Goal: Task Accomplishment & Management: Manage account settings

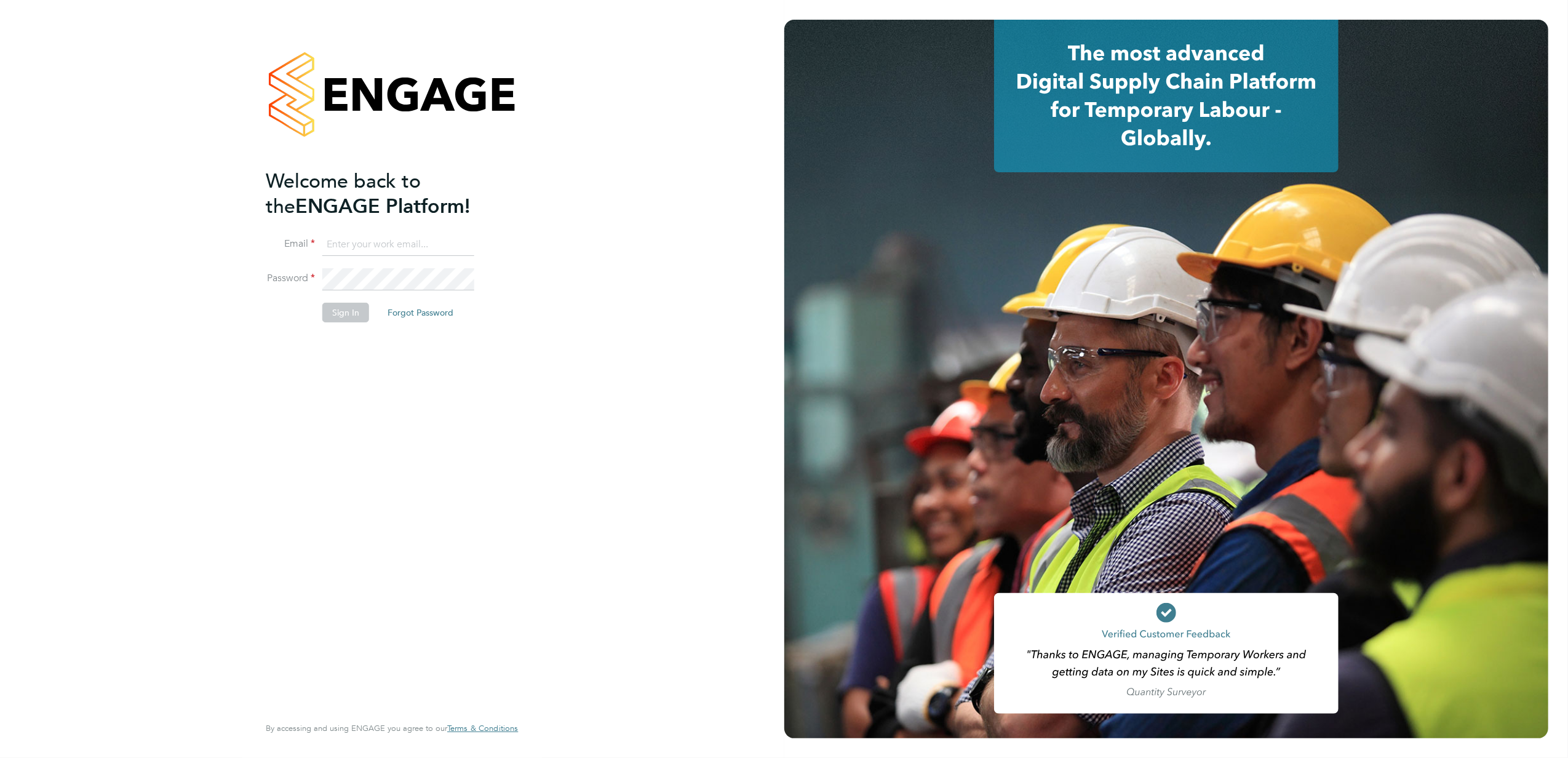
type input "stephen.nottage@vistry.co.uk"
click at [343, 309] on button "Sign In" at bounding box center [346, 312] width 47 height 20
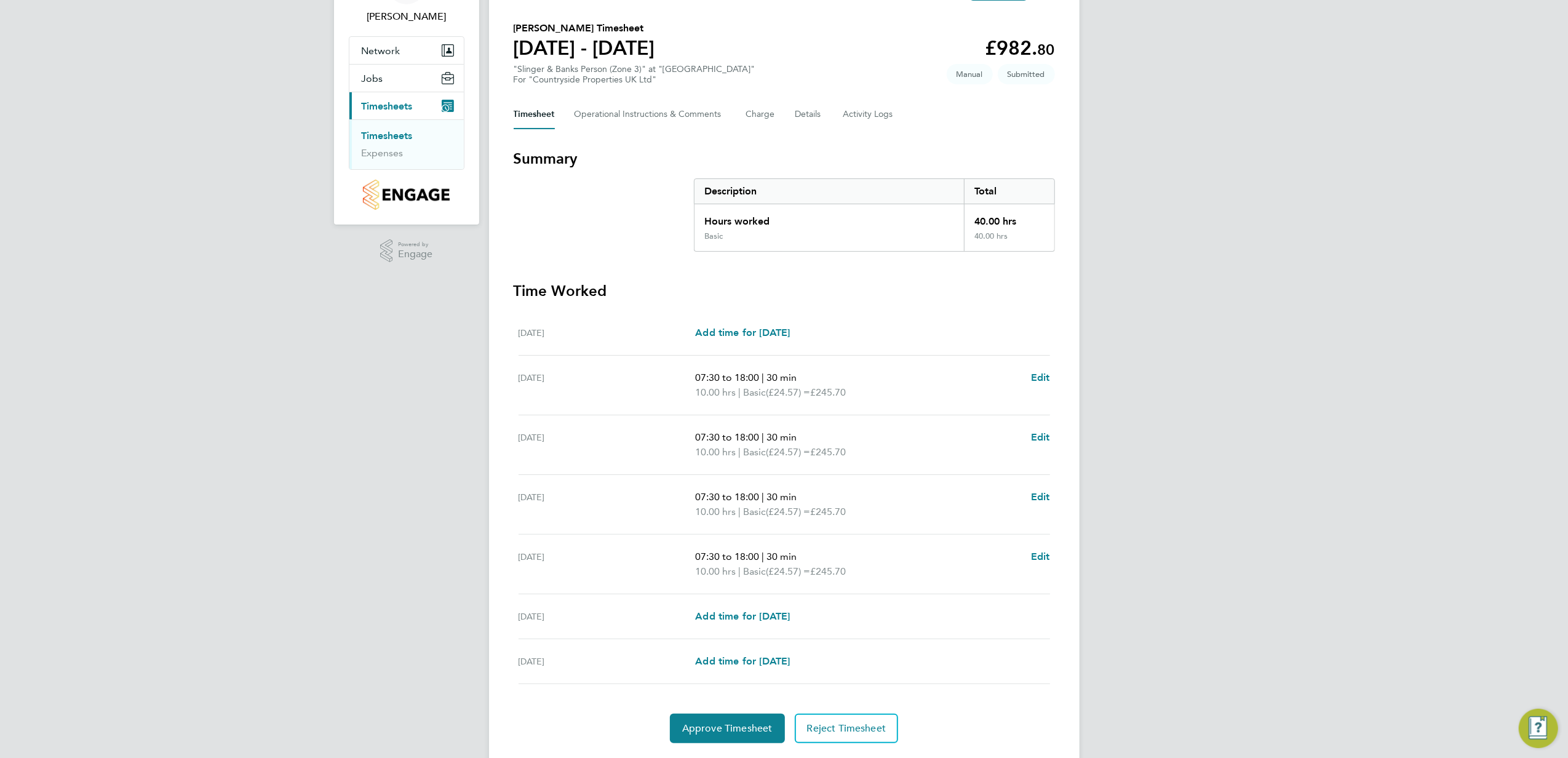
scroll to position [118, 0]
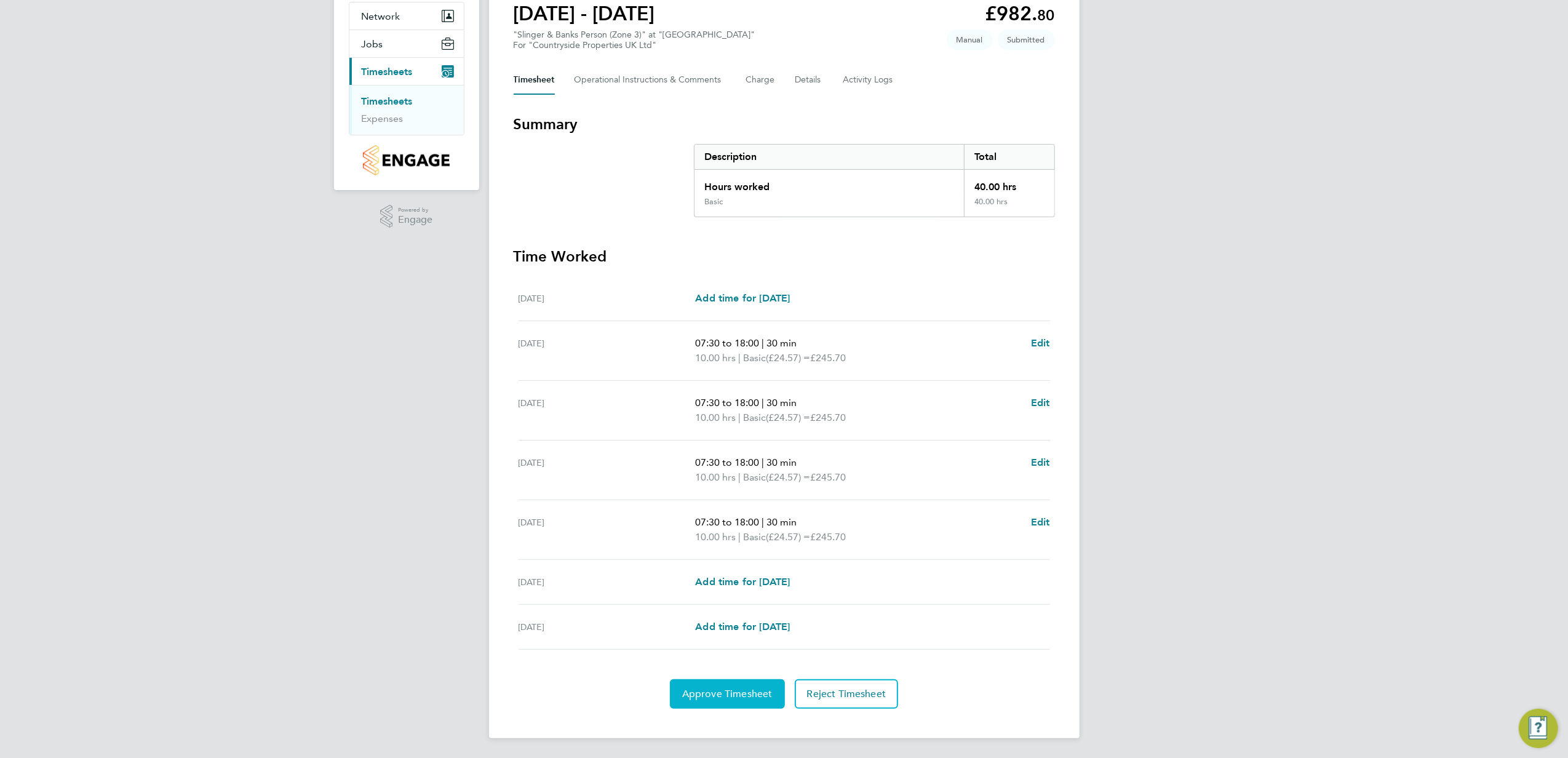
click at [724, 690] on span "Approve Timesheet" at bounding box center [727, 694] width 90 height 12
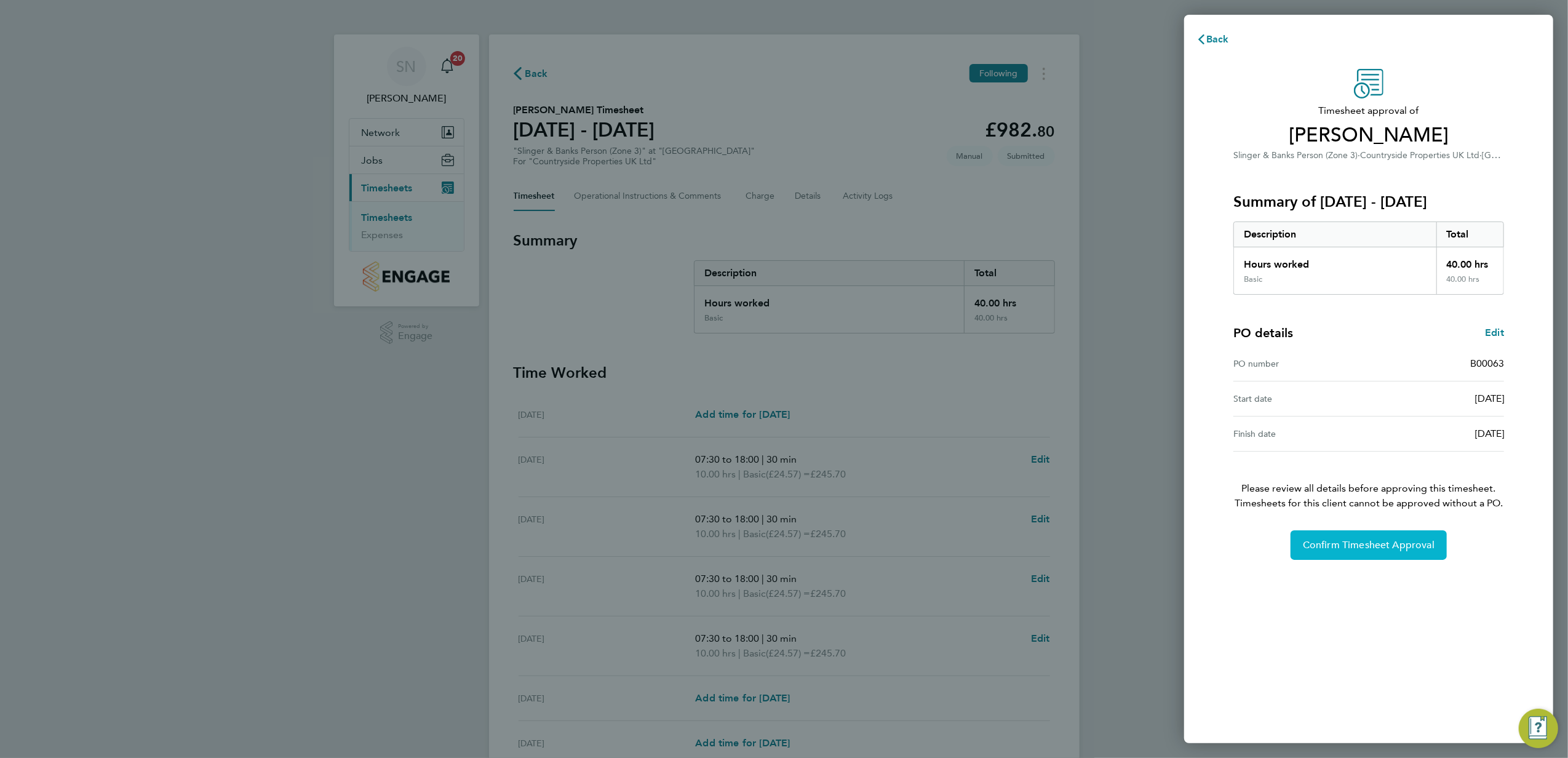
click at [1398, 545] on span "Confirm Timesheet Approval" at bounding box center [1369, 545] width 132 height 12
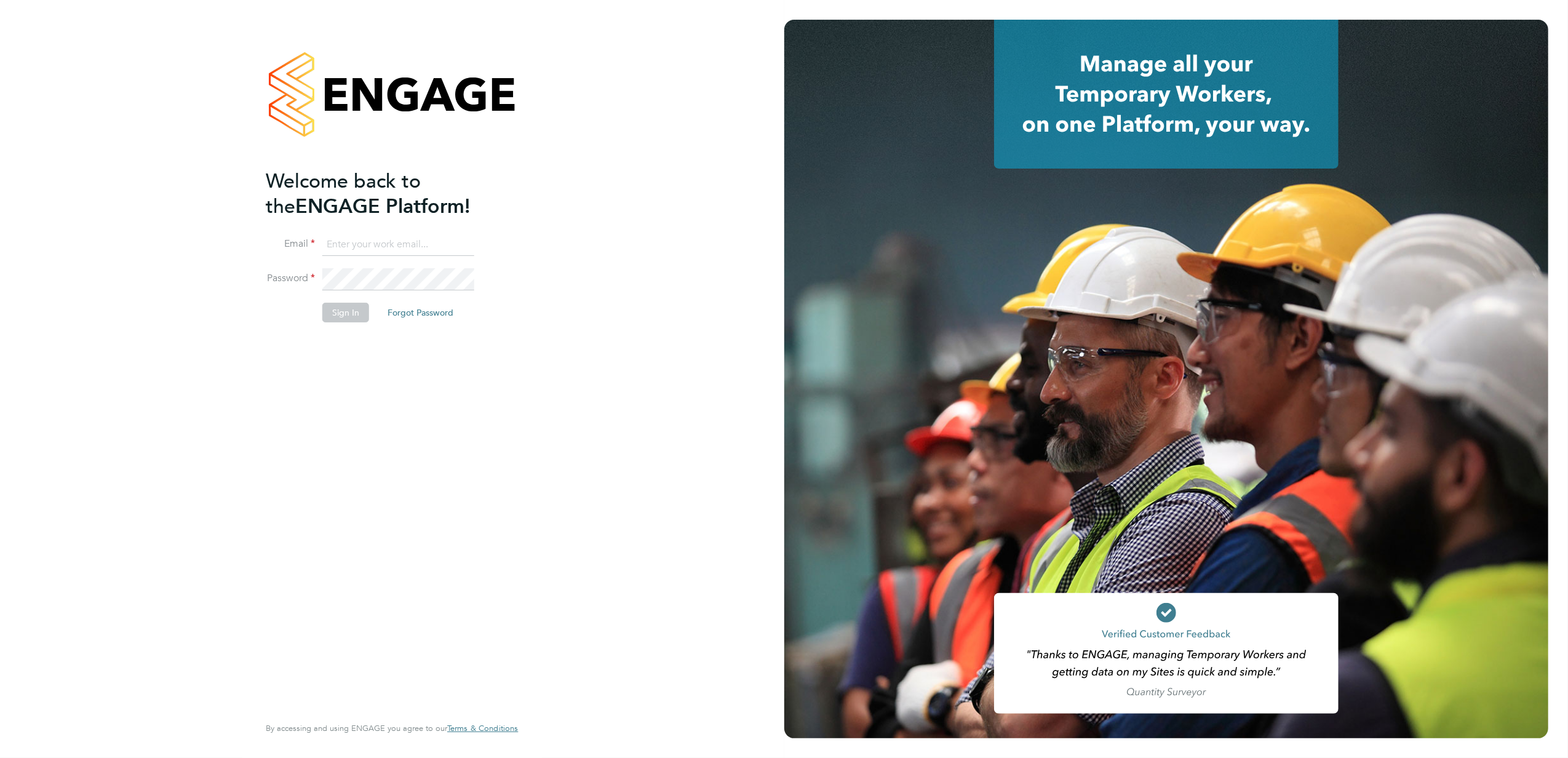
type input "stephen.nottage@vistry.co.uk"
click at [362, 310] on button "Sign In" at bounding box center [346, 312] width 47 height 20
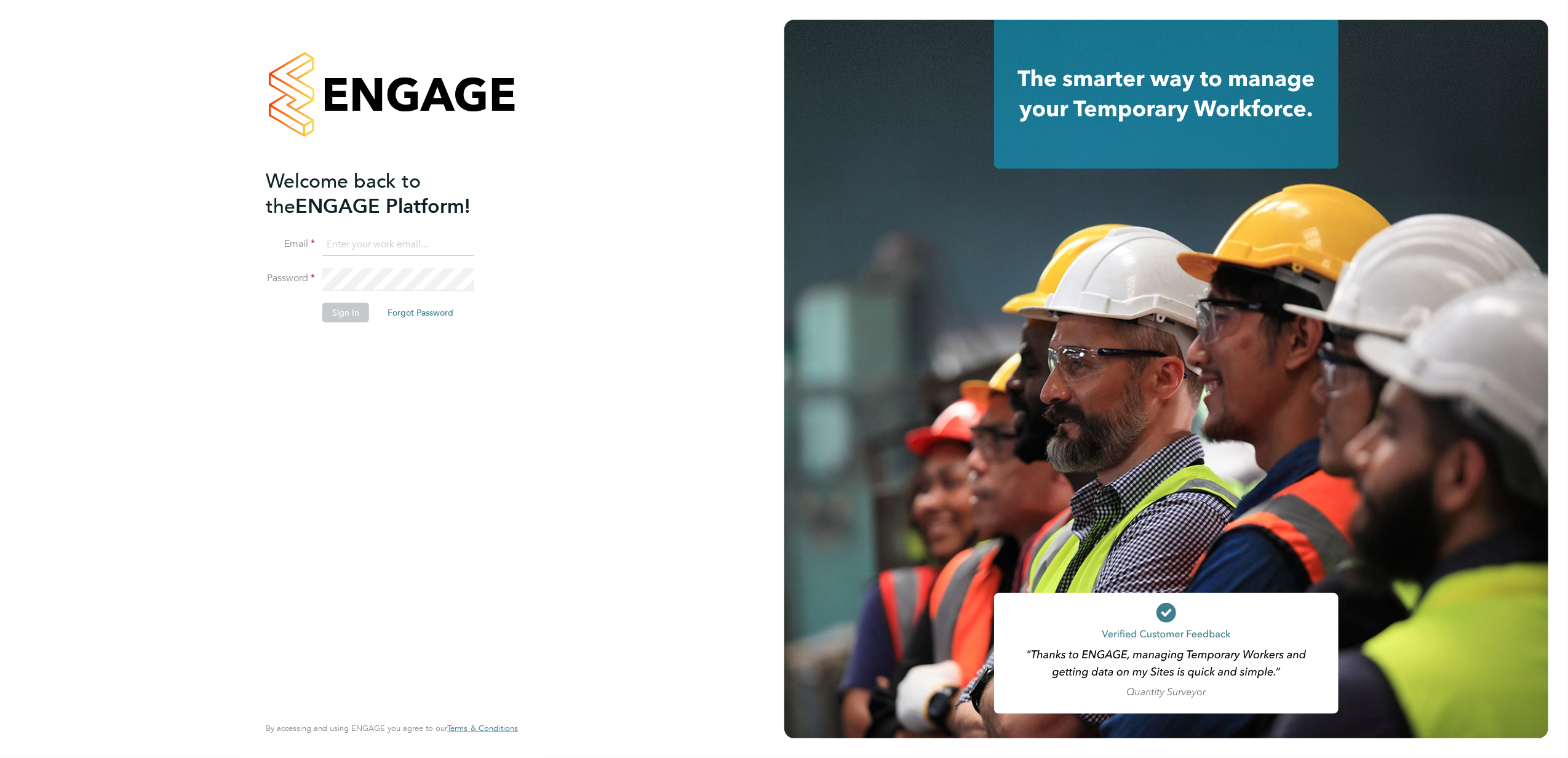
type input "[PERSON_NAME][EMAIL_ADDRESS][PERSON_NAME][DOMAIN_NAME]"
click at [335, 311] on button "Sign In" at bounding box center [346, 312] width 47 height 20
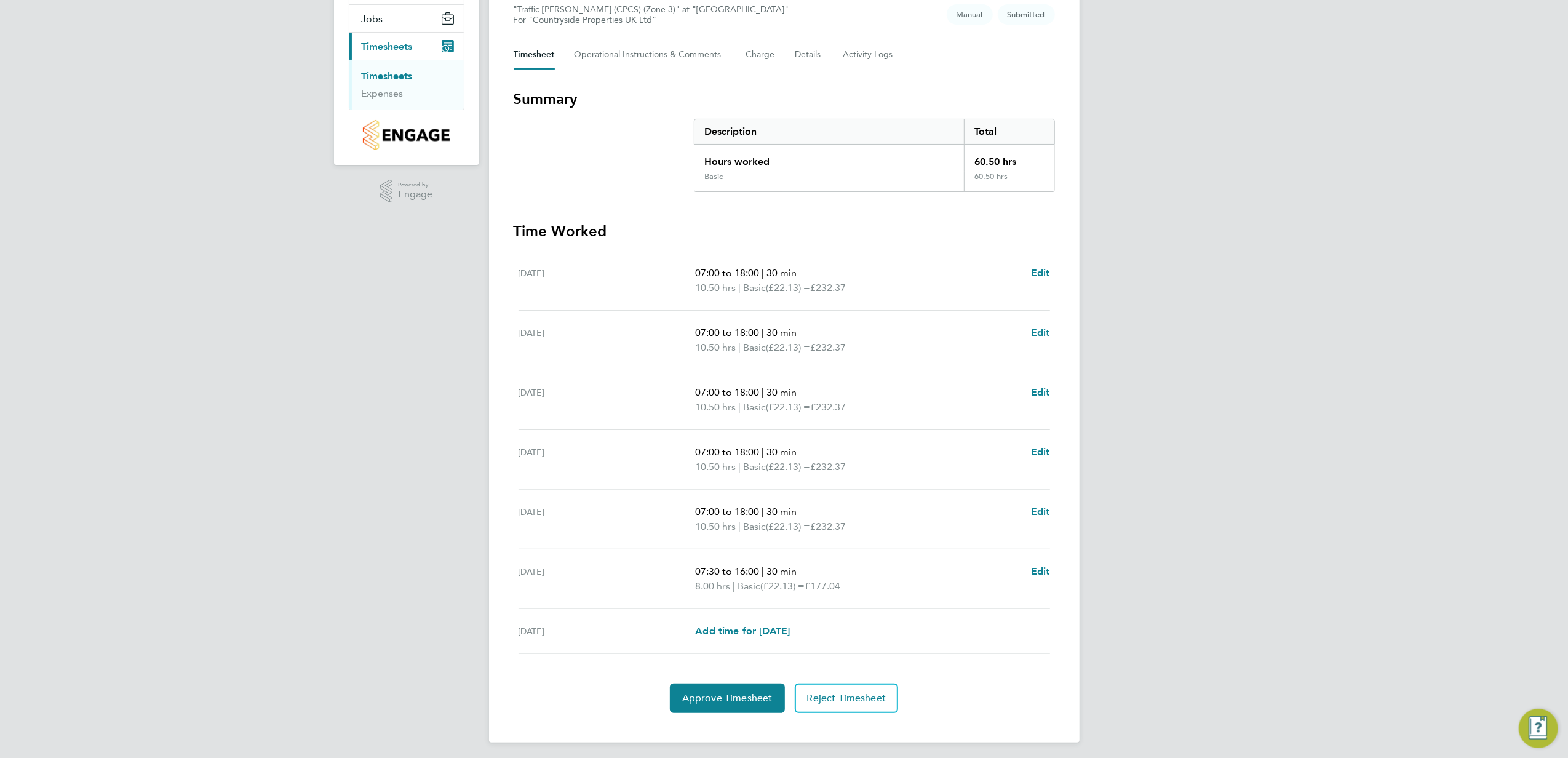
scroll to position [148, 0]
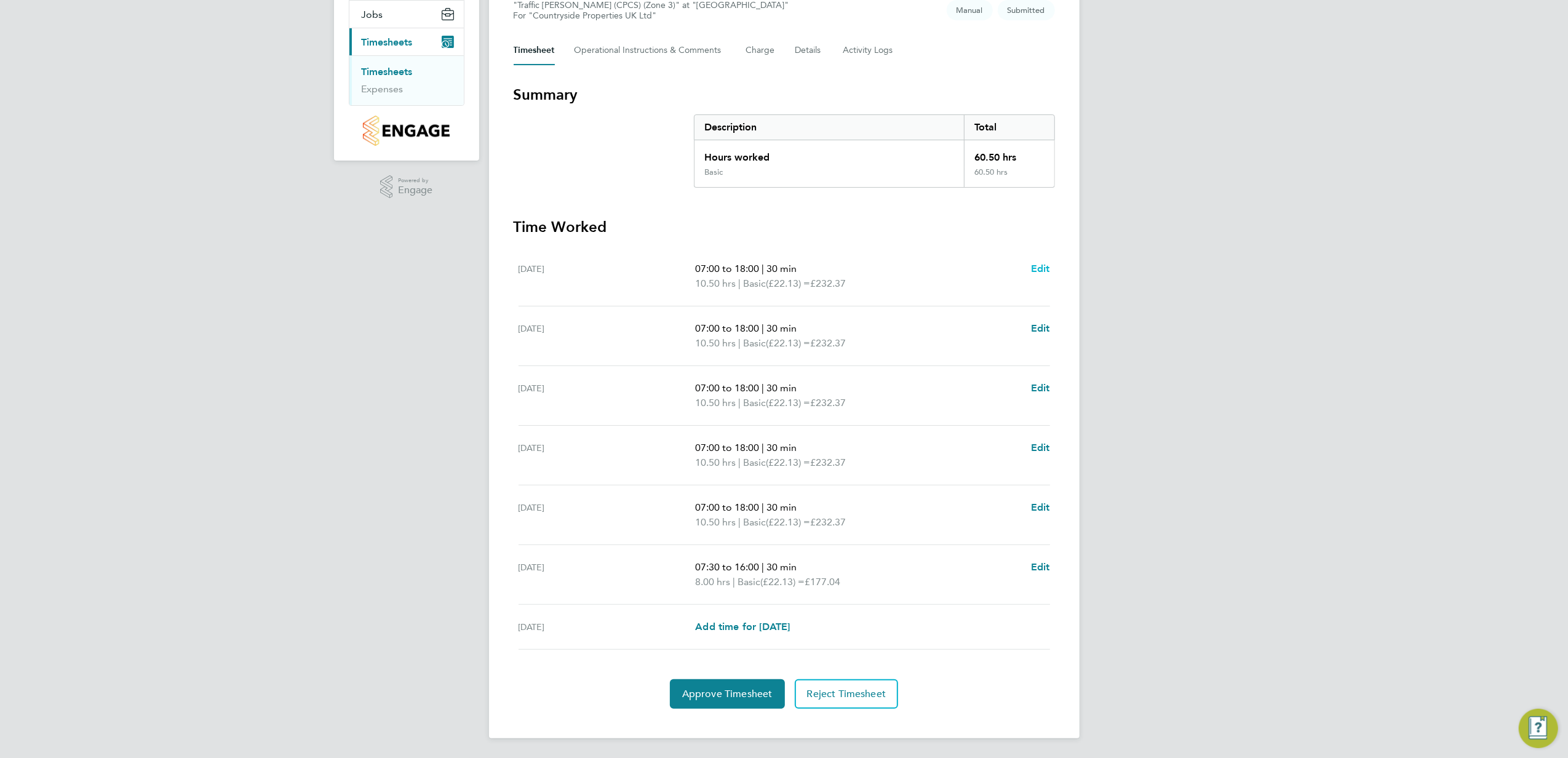
click at [1042, 266] on span "Edit" at bounding box center [1041, 268] width 19 height 12
select select "30"
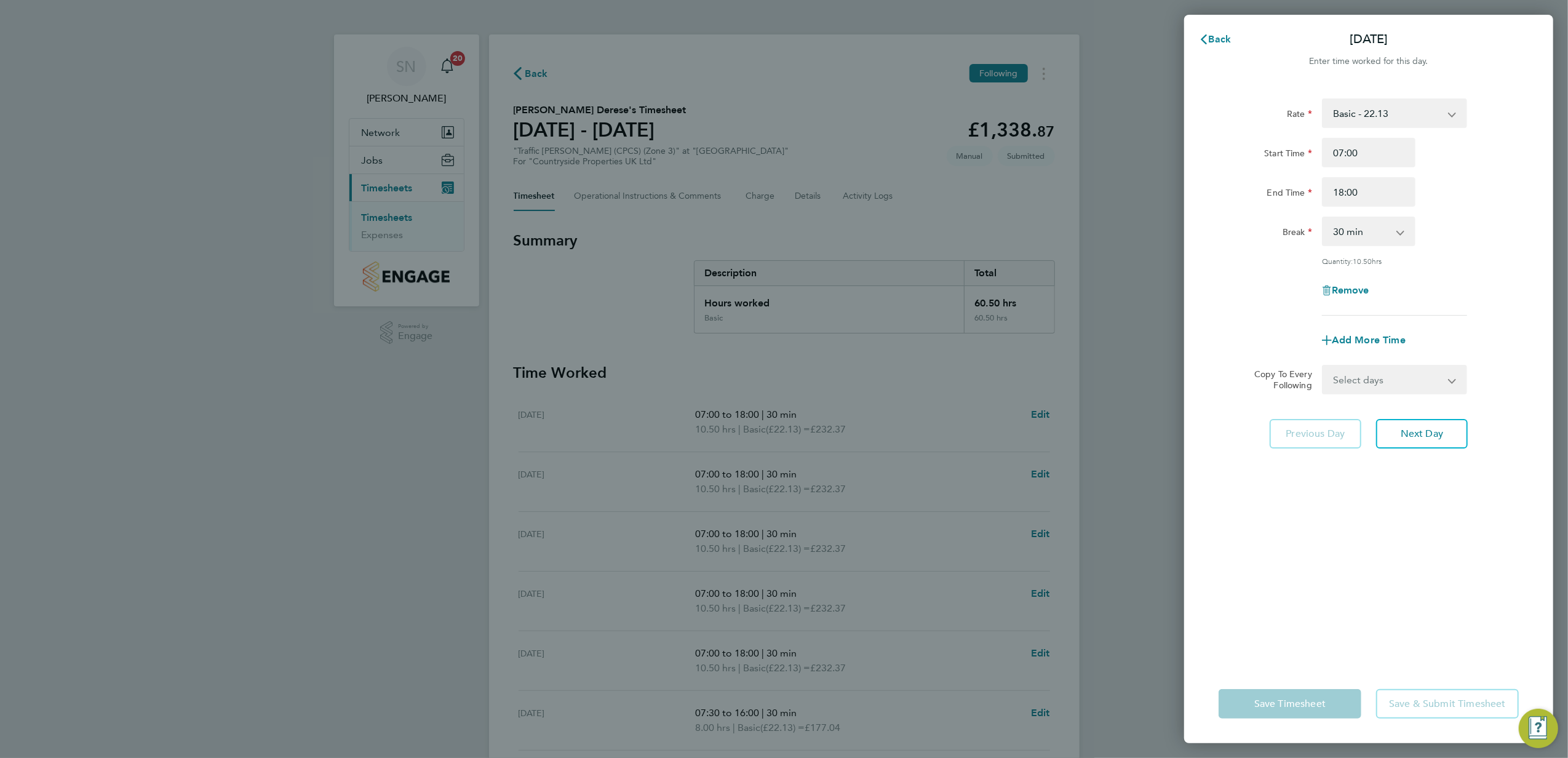
click at [1019, 211] on div "Back Mon 25 Aug Enter time worked for this day. Rate Basic - 22.13 Start Time 0…" at bounding box center [784, 379] width 1568 height 758
click at [1209, 32] on button "Back" at bounding box center [1215, 39] width 57 height 24
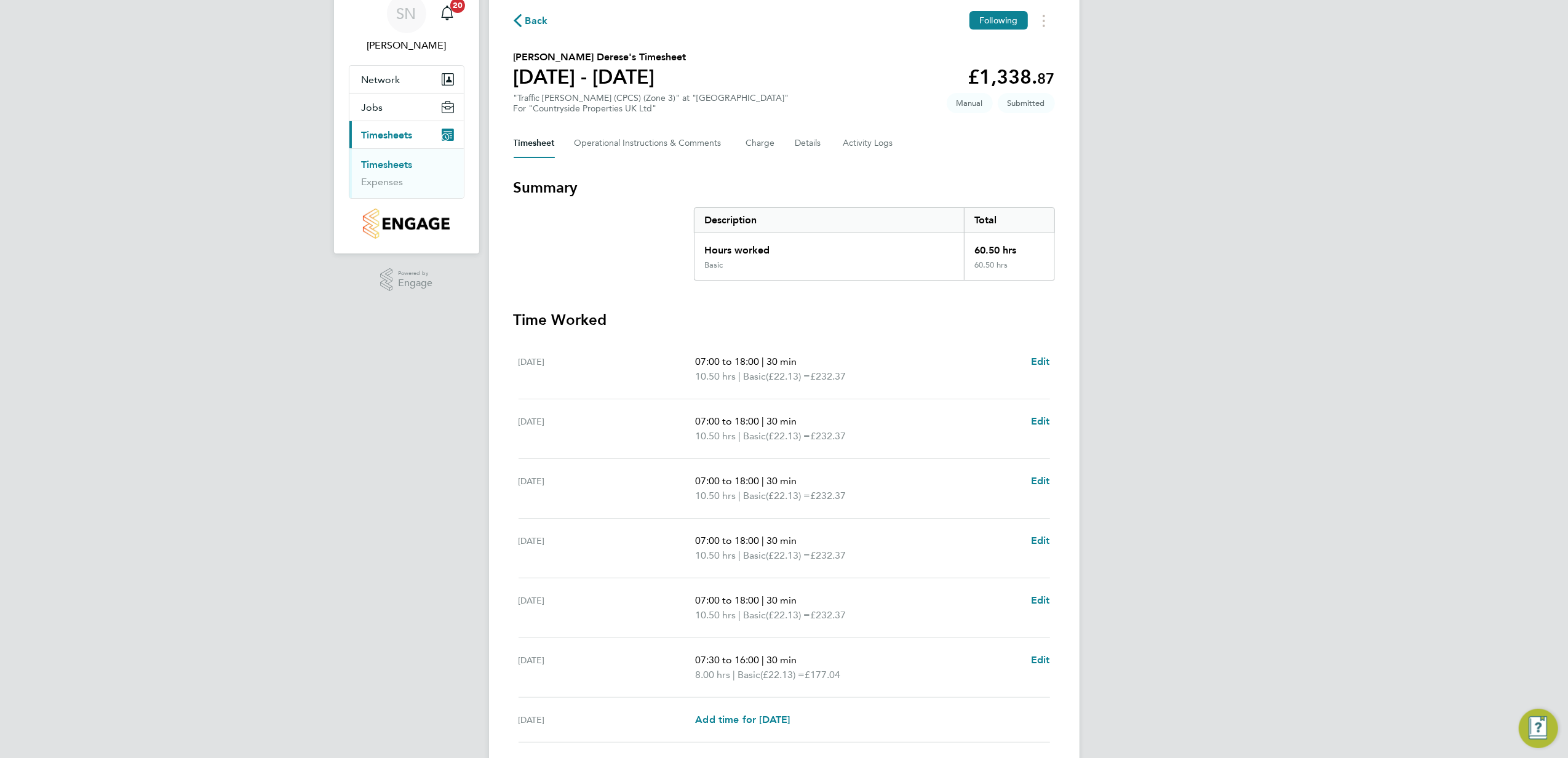
scroll to position [82, 0]
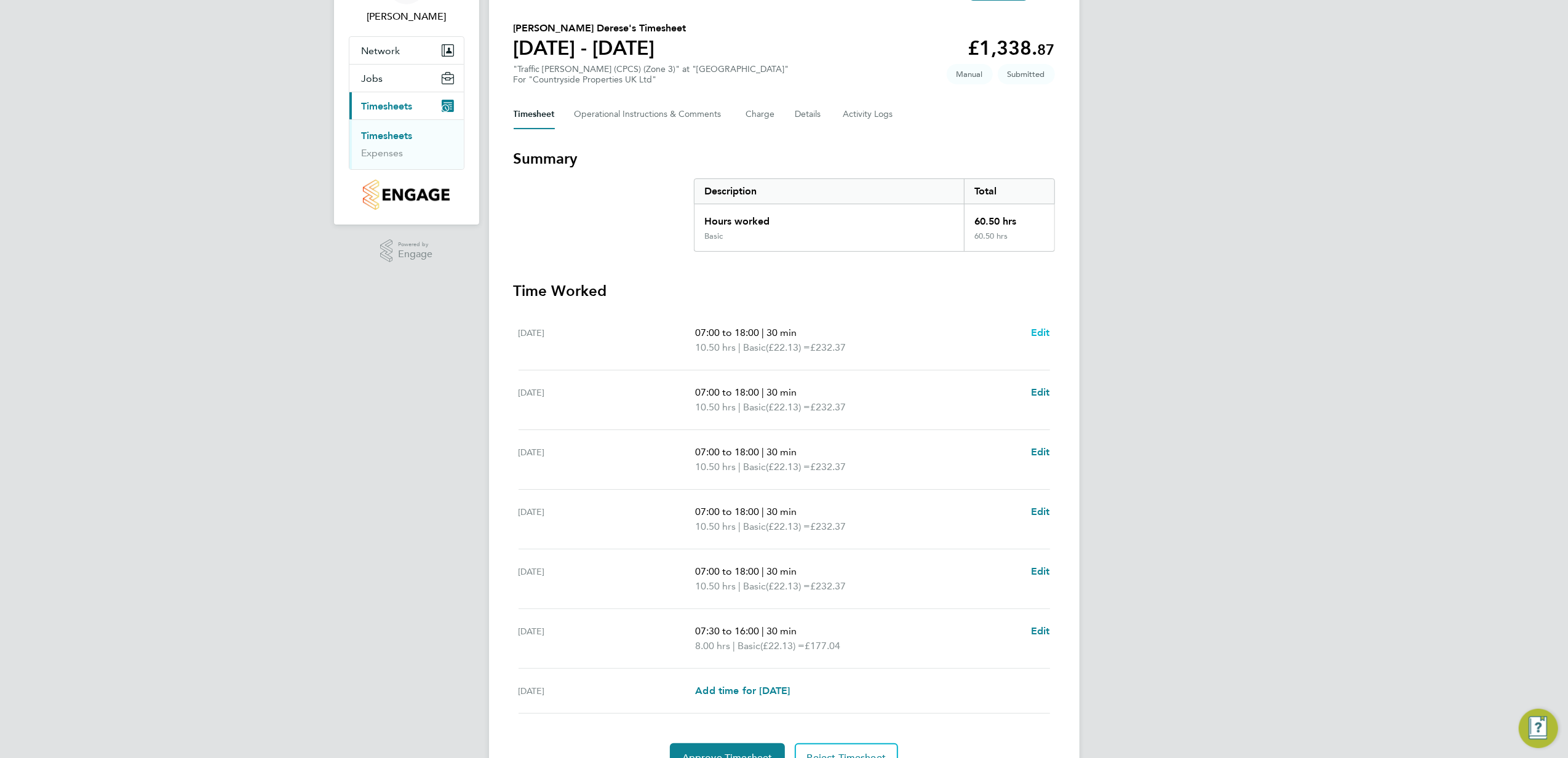
click at [1034, 329] on span "Edit" at bounding box center [1041, 333] width 19 height 12
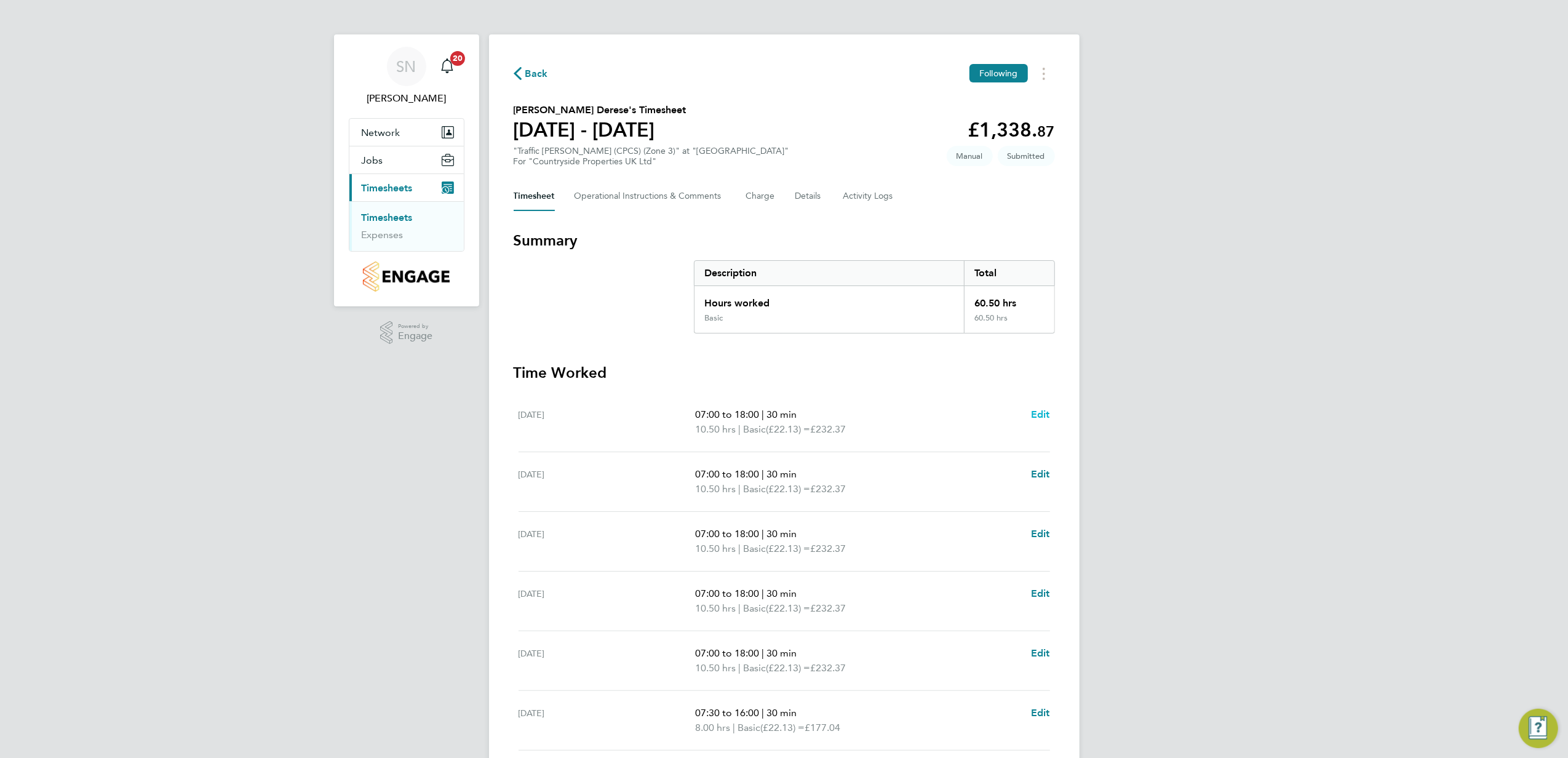
select select "30"
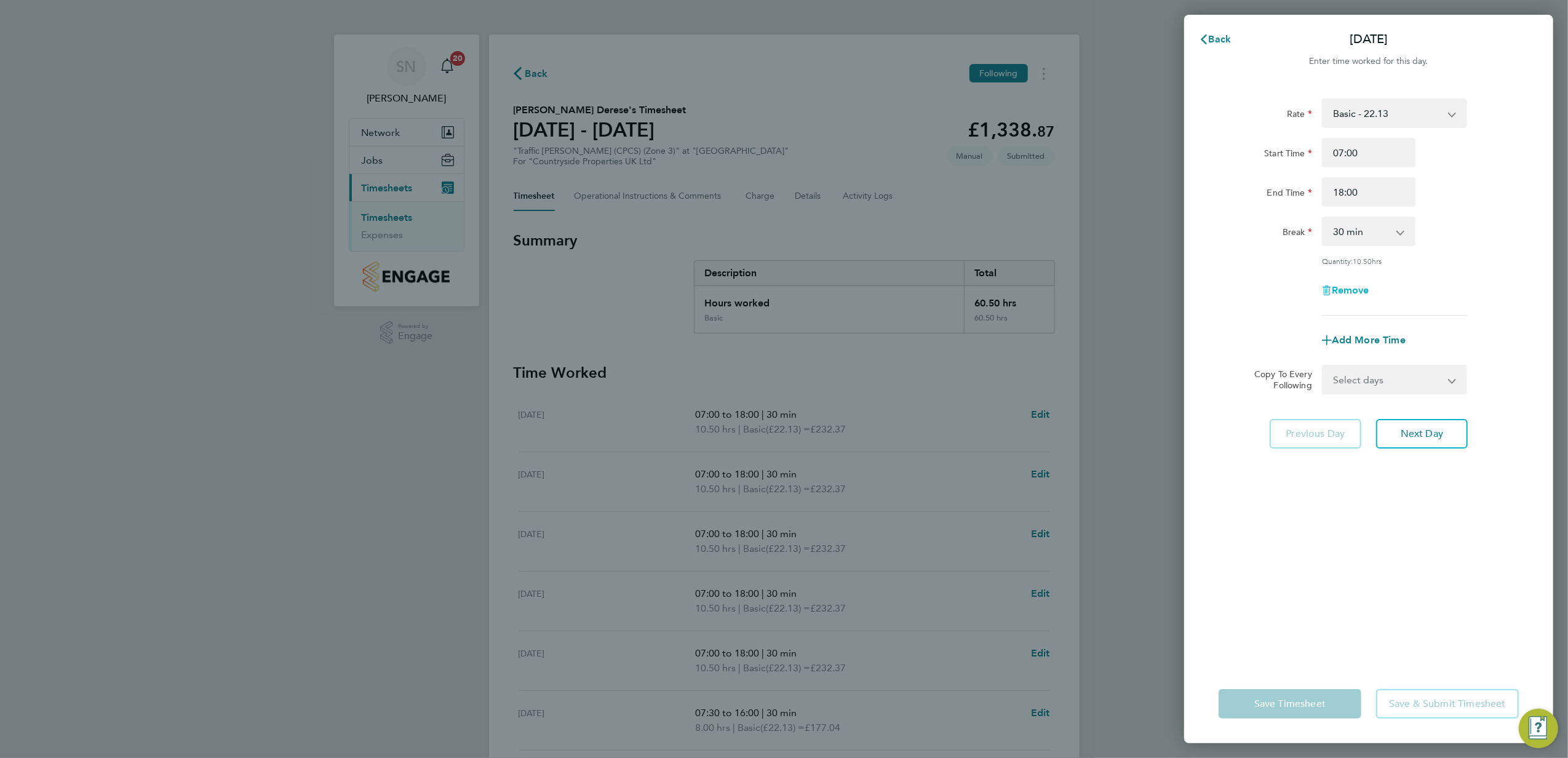
click at [1352, 291] on span "Remove" at bounding box center [1351, 290] width 37 height 12
select select "null"
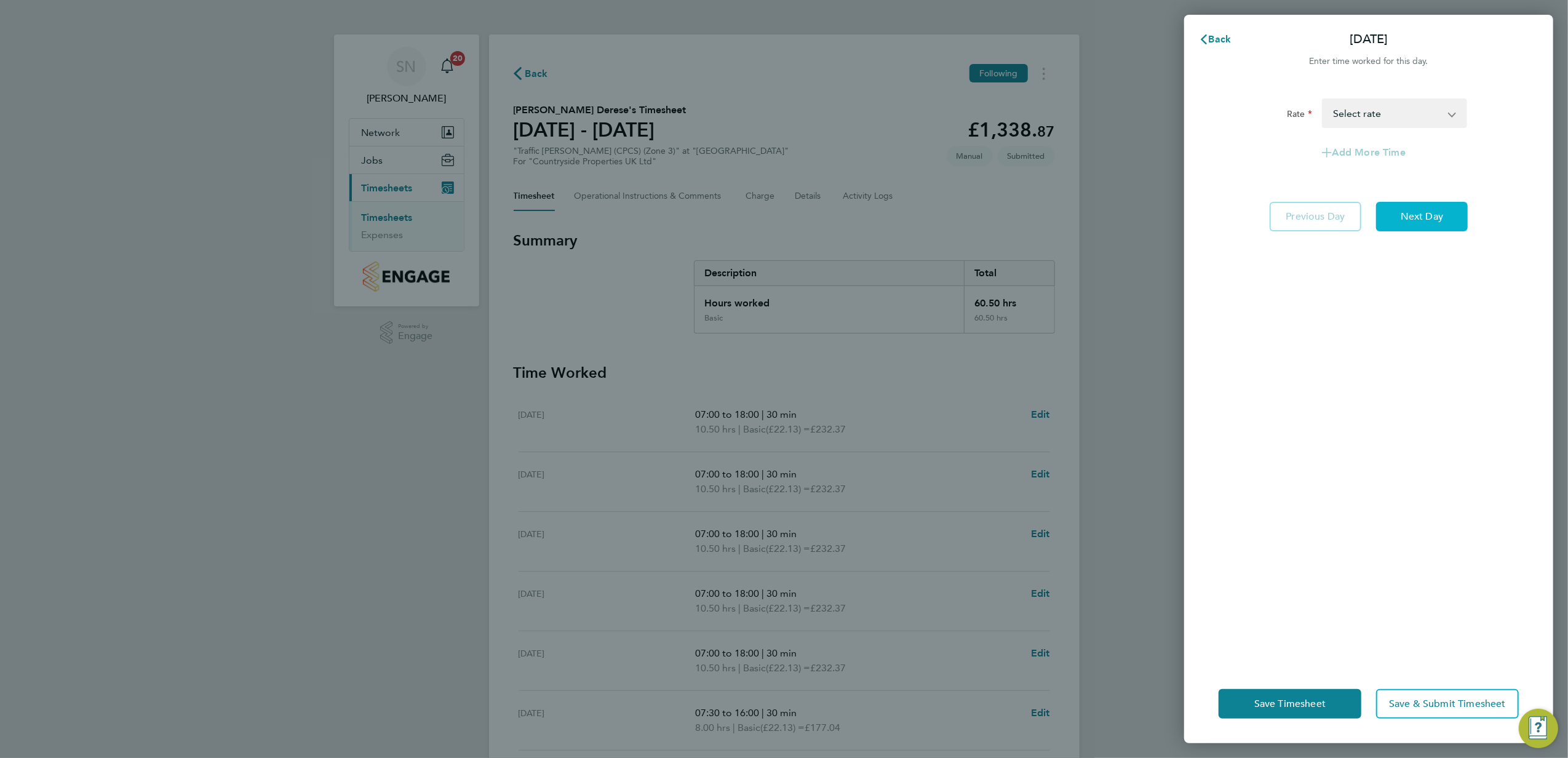
click at [1420, 217] on span "Next Day" at bounding box center [1422, 216] width 43 height 12
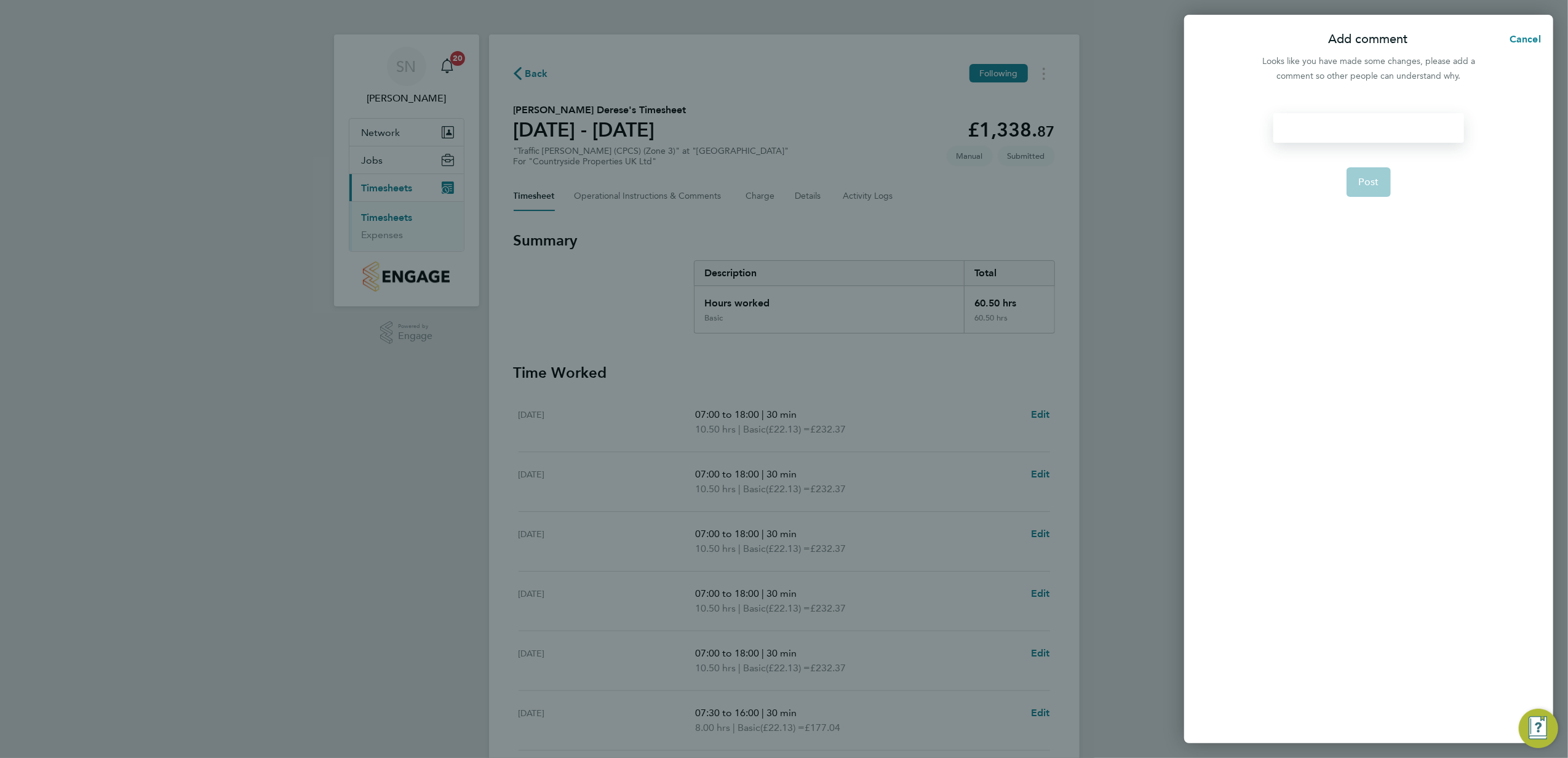
click at [1295, 129] on div at bounding box center [1368, 128] width 190 height 30
click at [1293, 129] on div at bounding box center [1368, 128] width 190 height 30
click at [1372, 195] on span "Post" at bounding box center [1369, 197] width 20 height 12
select select "30"
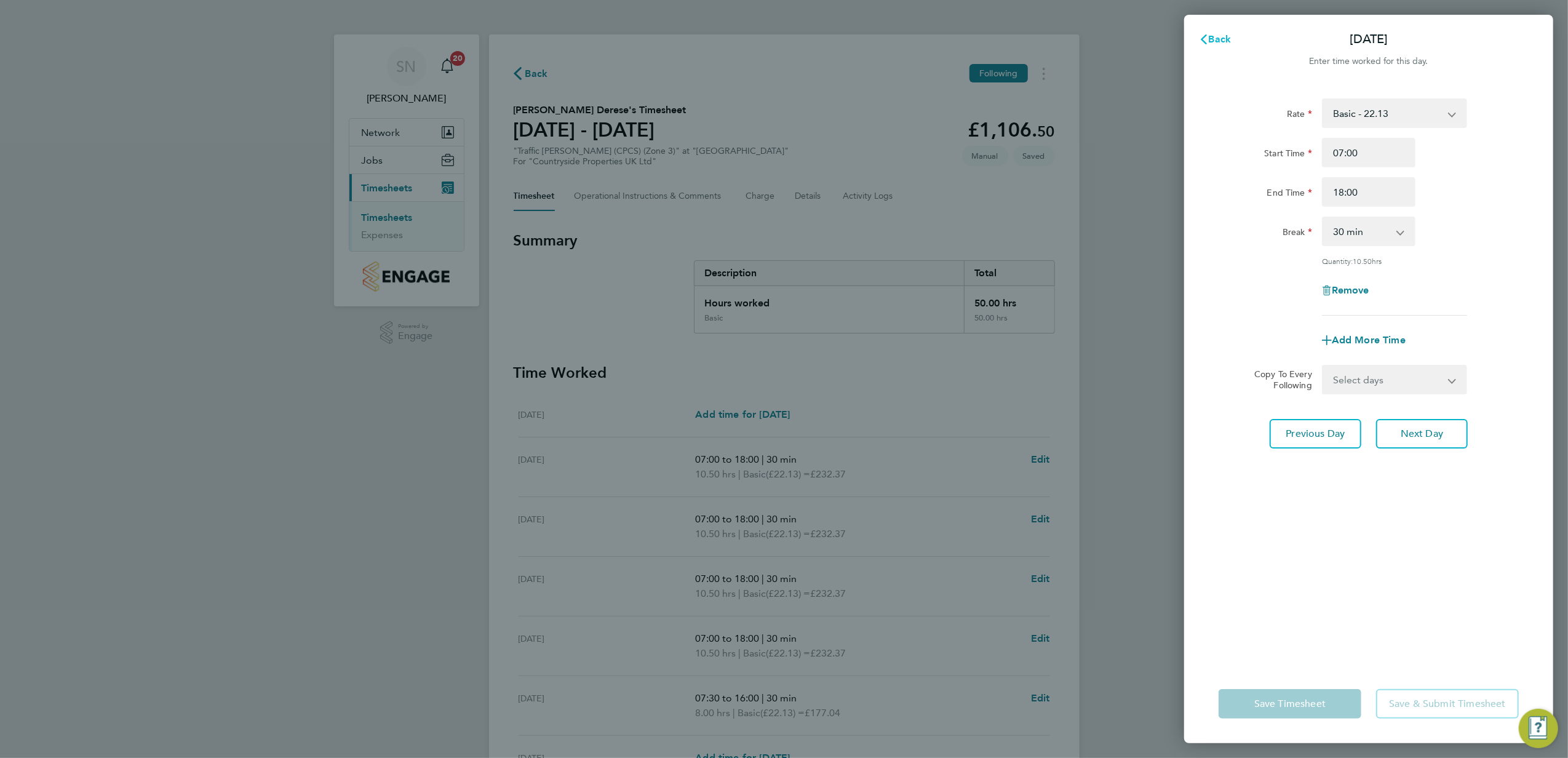
click at [1219, 35] on span "Back" at bounding box center [1220, 39] width 23 height 12
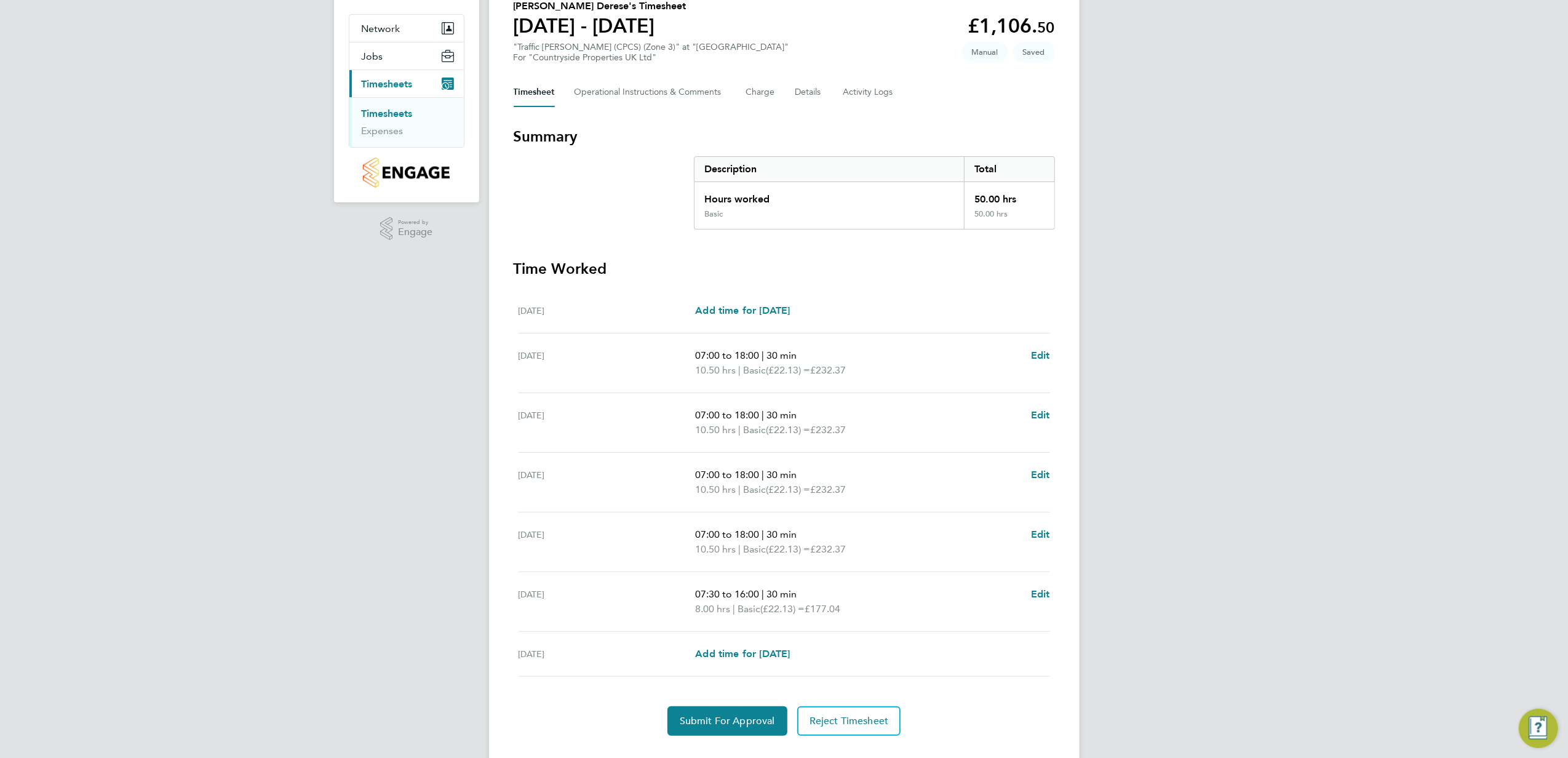
scroll to position [133, 0]
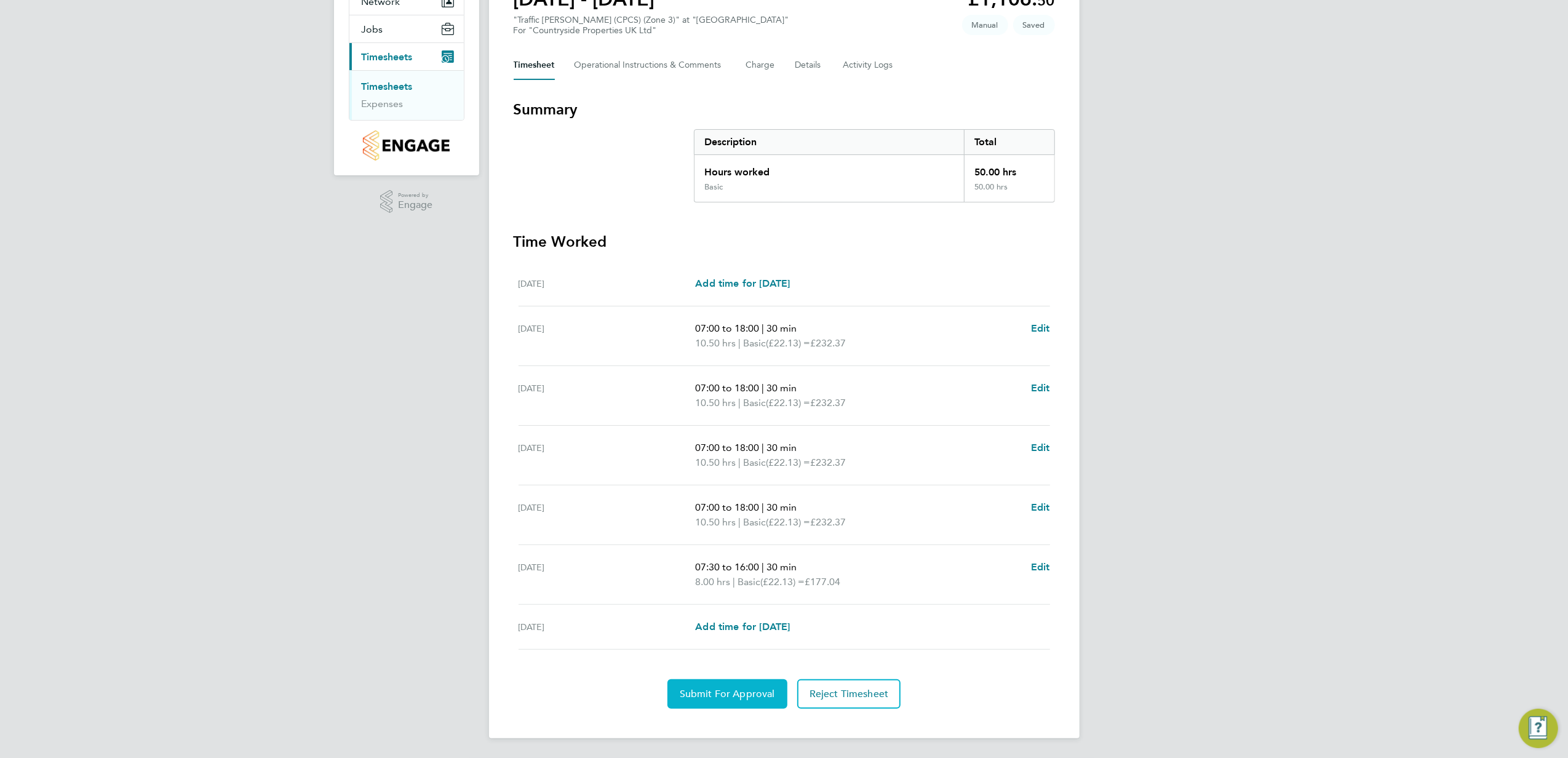
click at [729, 700] on button "Submit For Approval" at bounding box center [727, 694] width 120 height 30
click at [723, 699] on span "Approve Timesheet" at bounding box center [727, 694] width 90 height 12
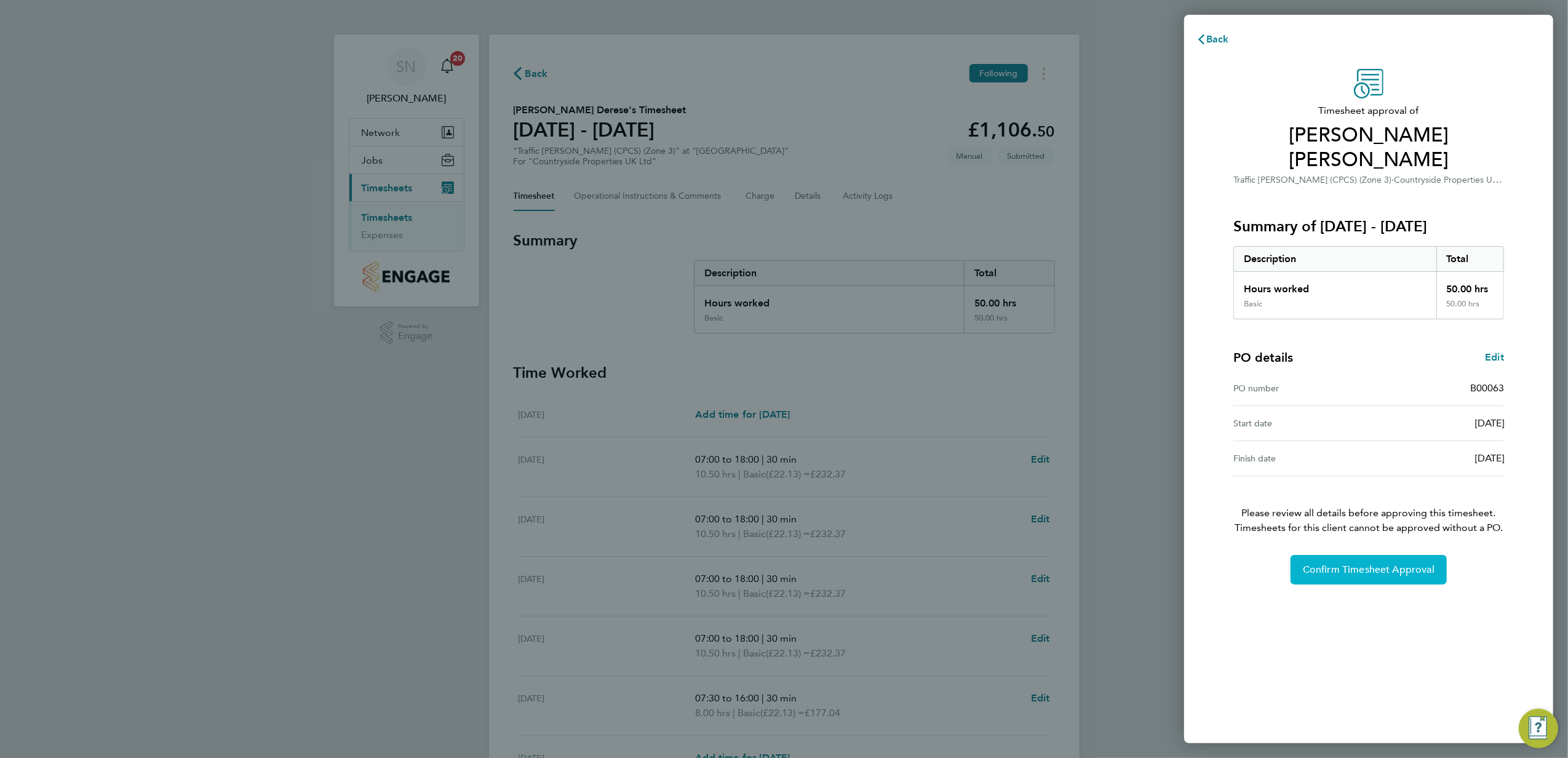
click at [1350, 563] on span "Confirm Timesheet Approval" at bounding box center [1369, 569] width 132 height 12
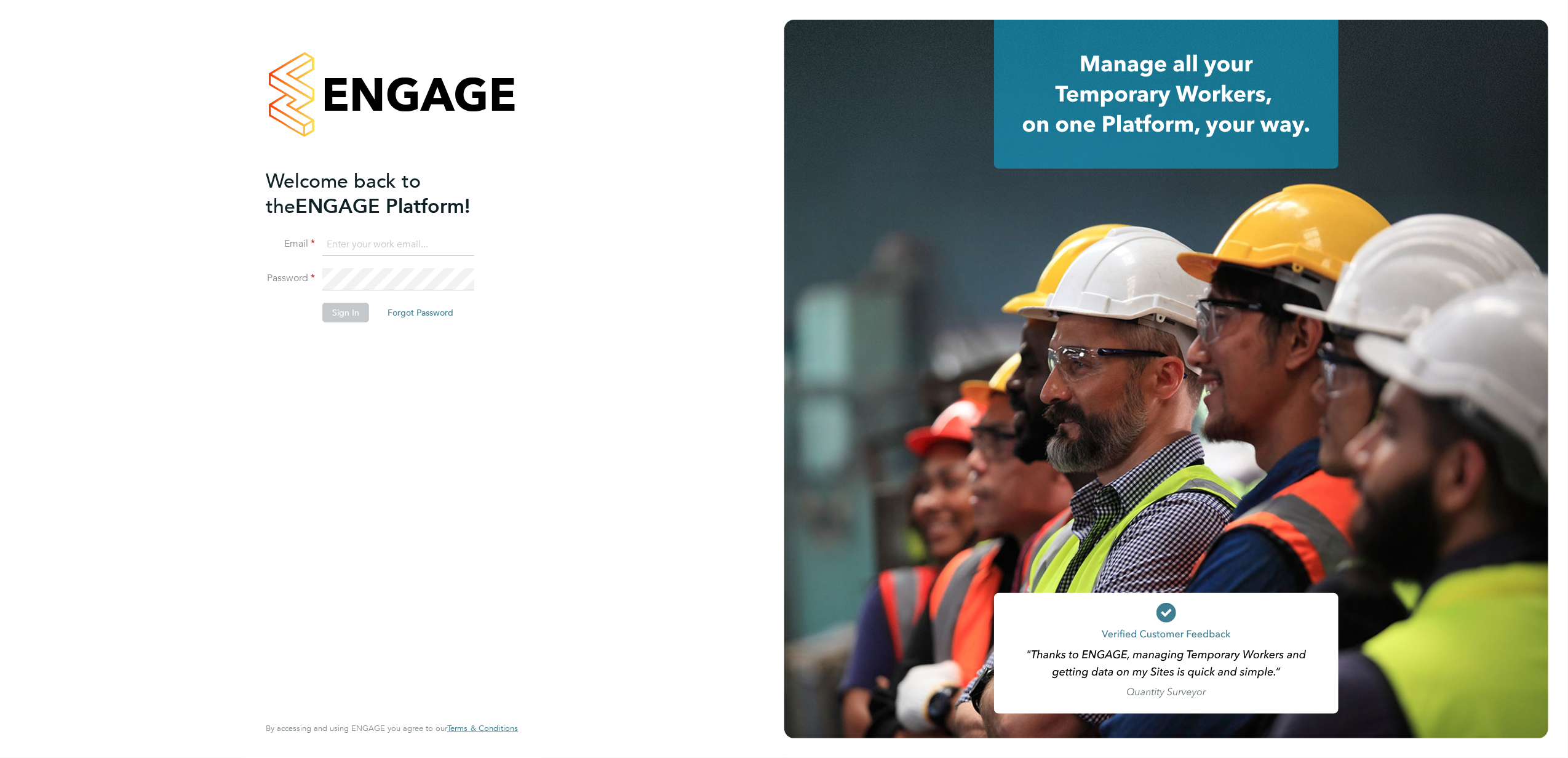
type input "stephen.nottage@vistry.co.uk"
click at [353, 310] on button "Sign In" at bounding box center [346, 312] width 47 height 20
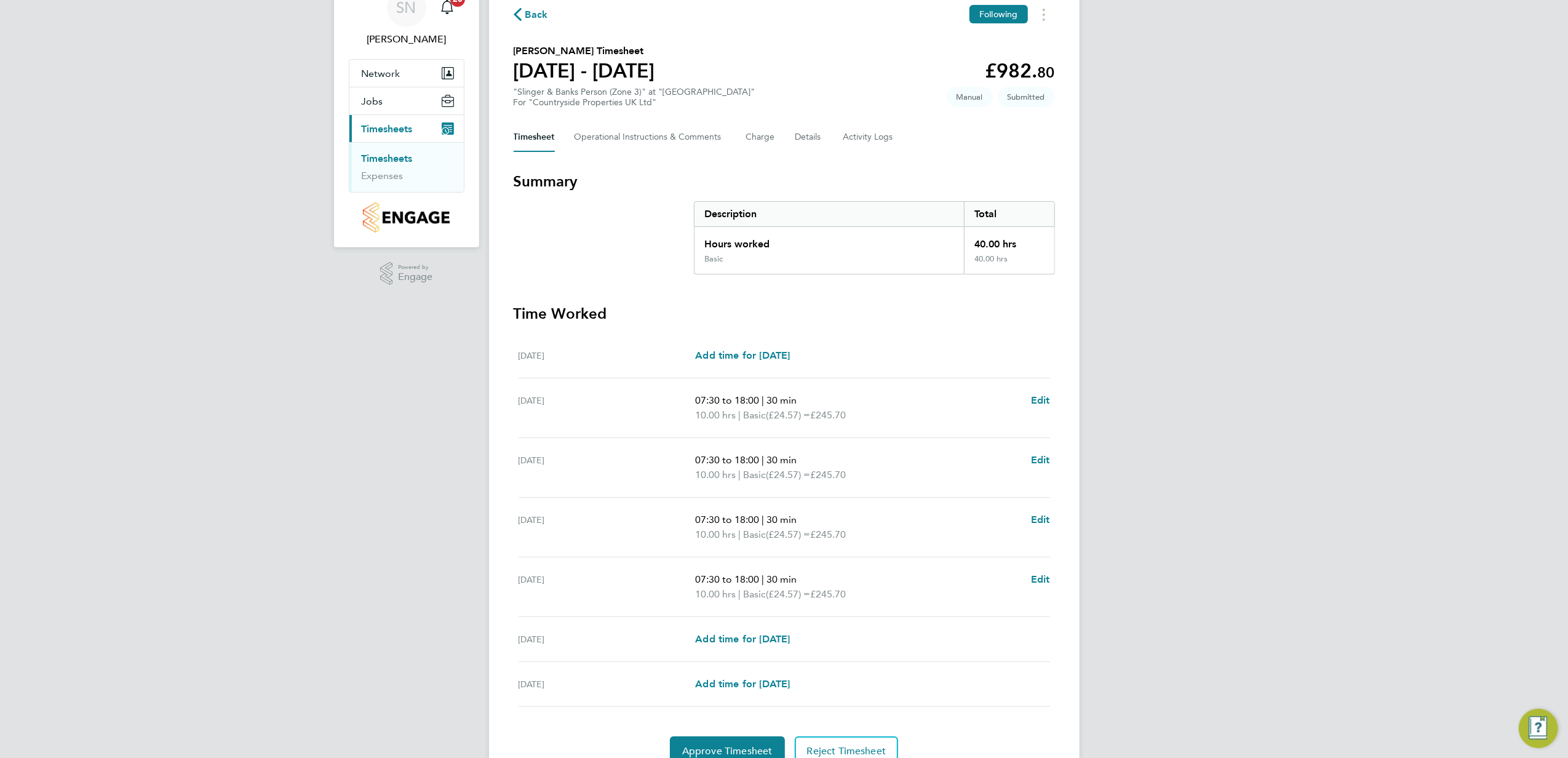
scroll to position [118, 0]
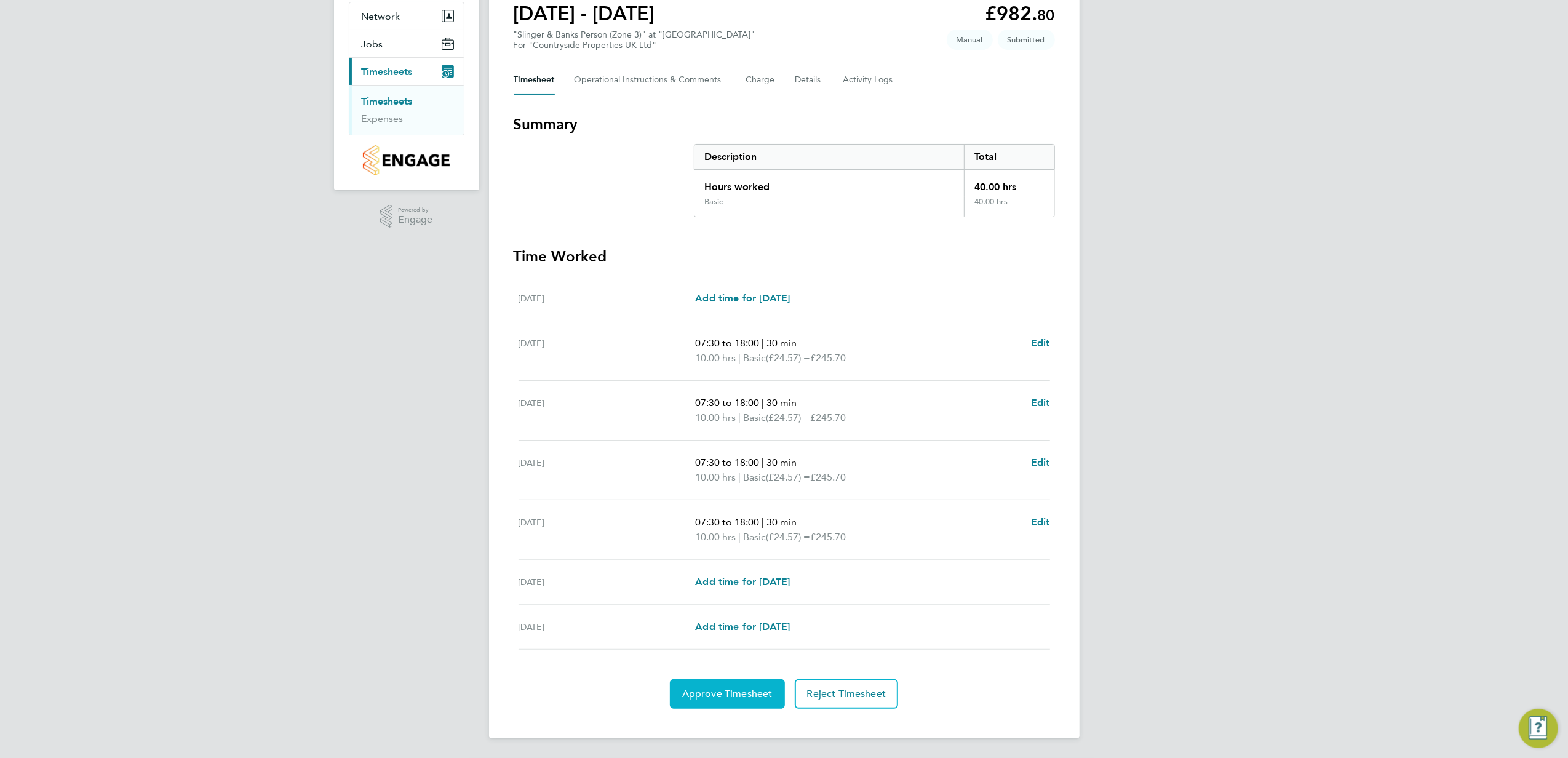
click at [741, 685] on button "Approve Timesheet" at bounding box center [727, 694] width 115 height 30
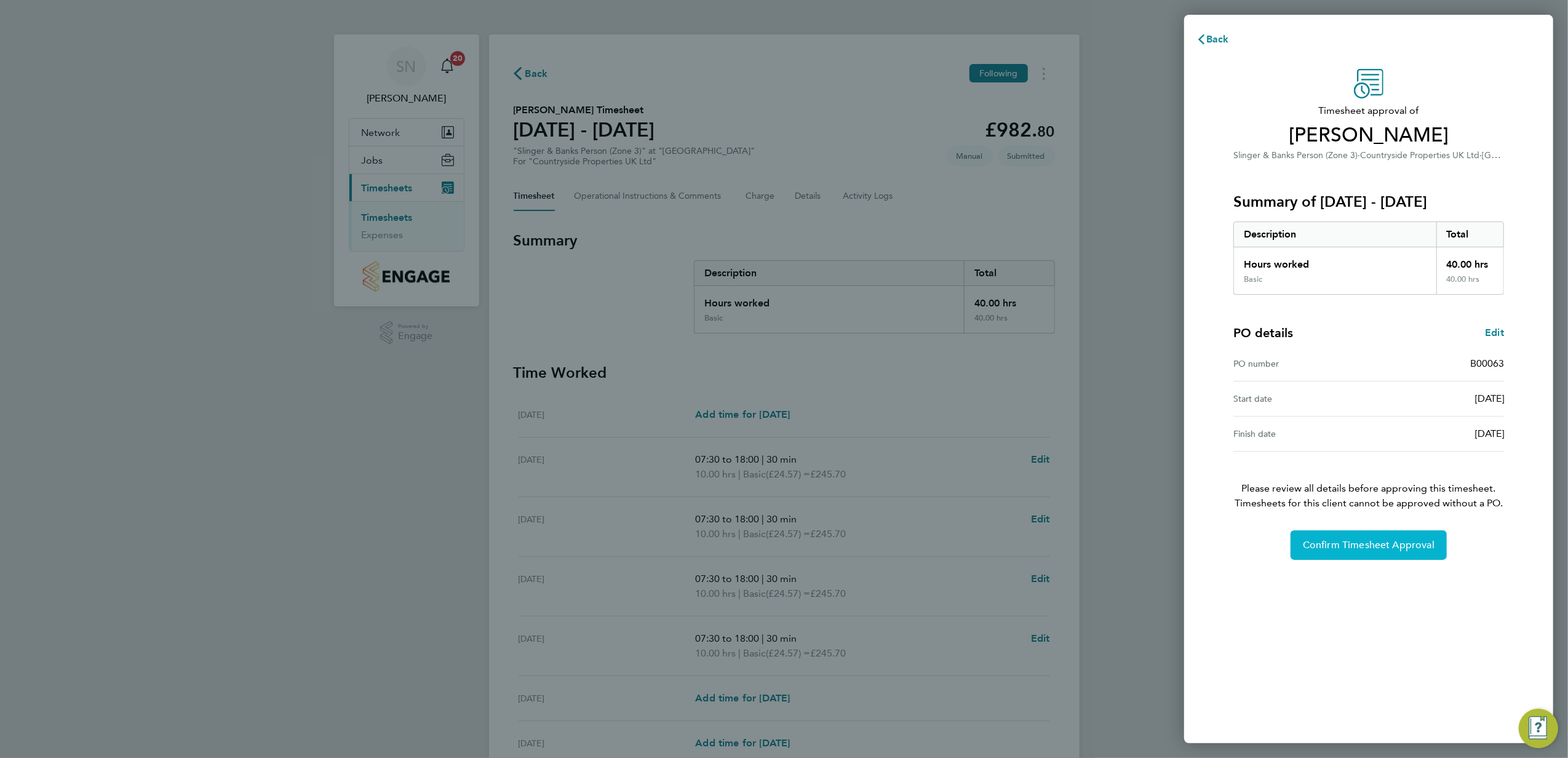
click at [1353, 534] on button "Confirm Timesheet Approval" at bounding box center [1369, 545] width 156 height 30
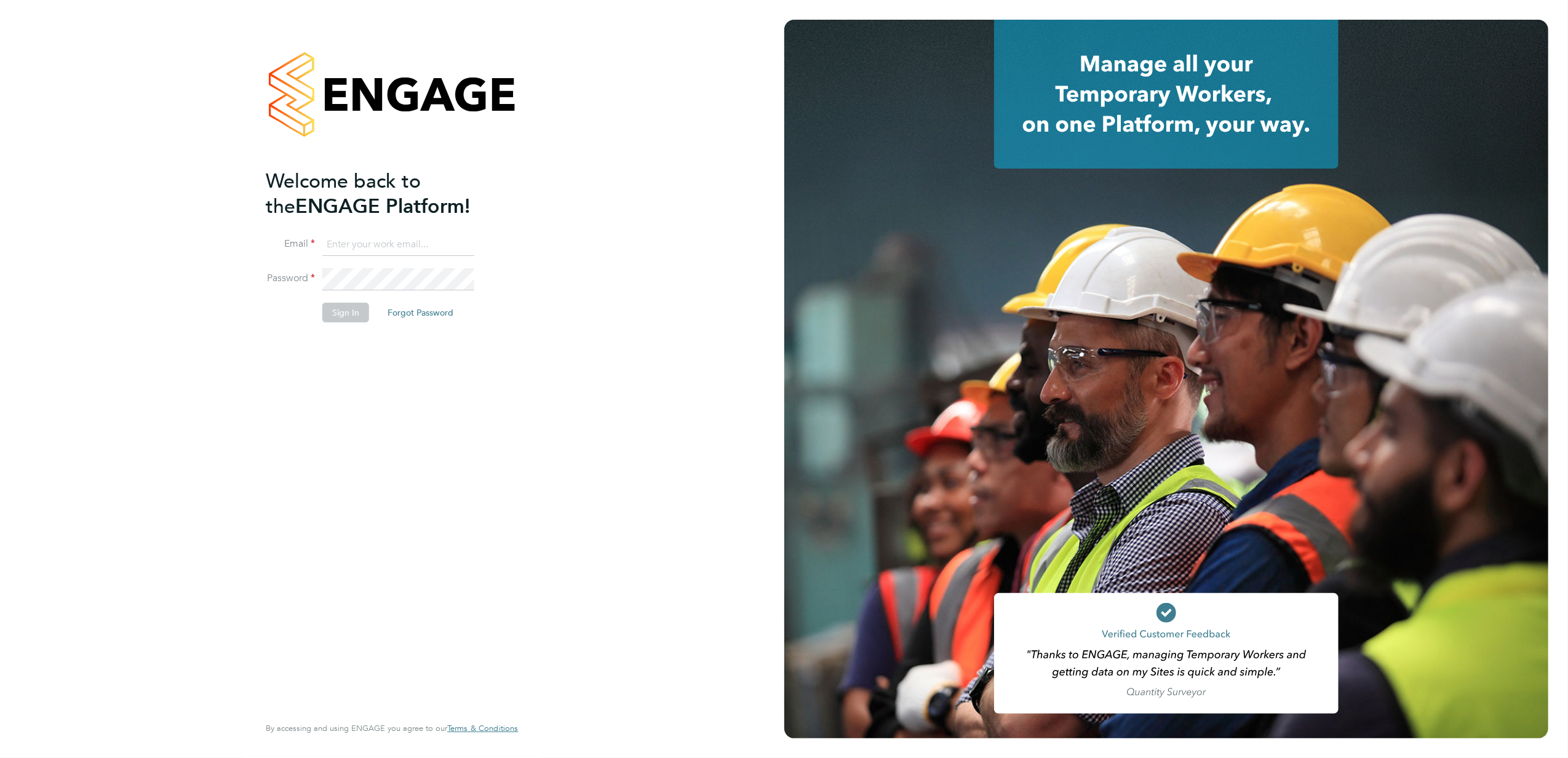
type input "[PERSON_NAME][EMAIL_ADDRESS][PERSON_NAME][DOMAIN_NAME]"
click at [350, 313] on button "Sign In" at bounding box center [346, 312] width 47 height 20
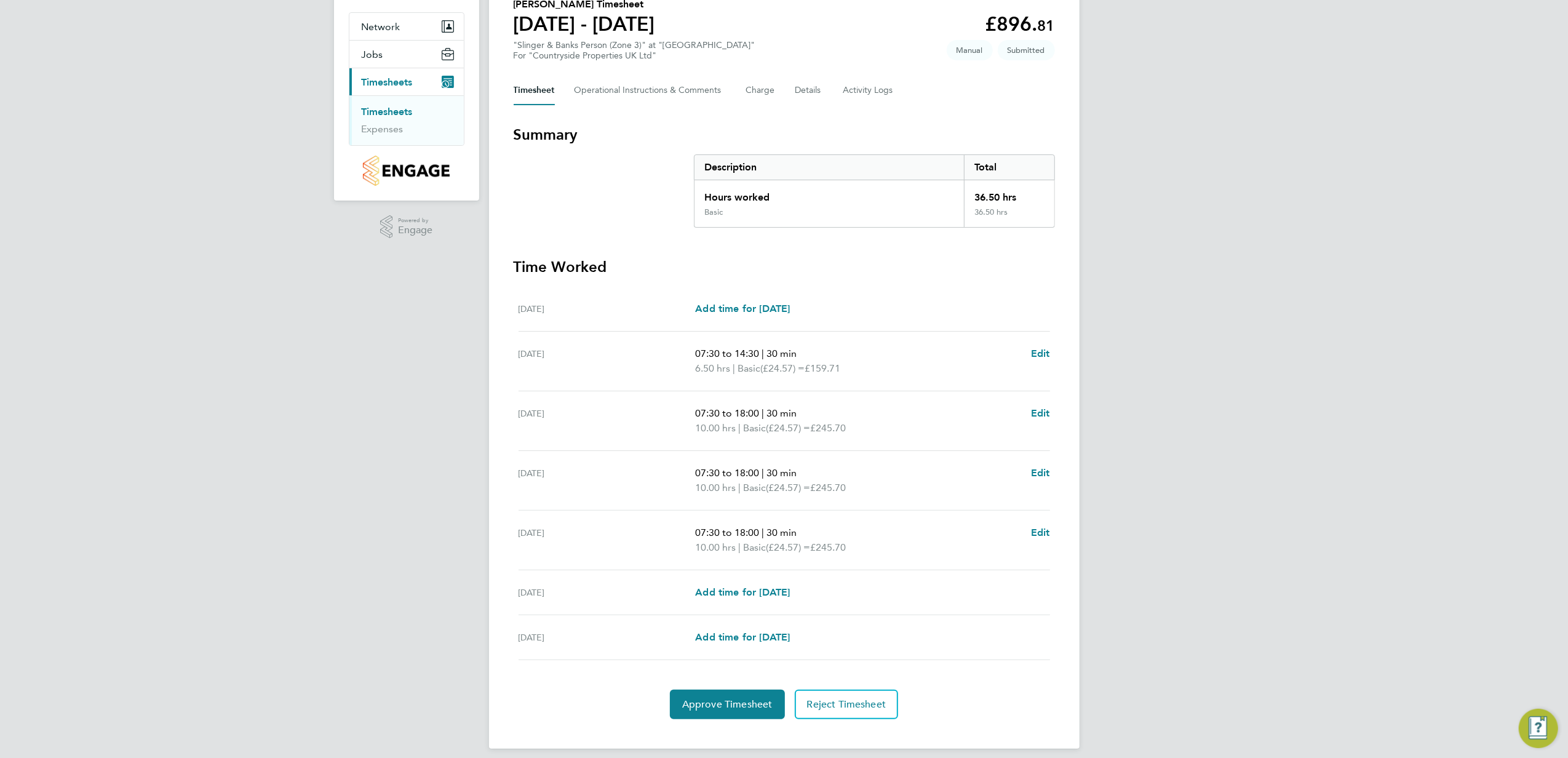
scroll to position [118, 0]
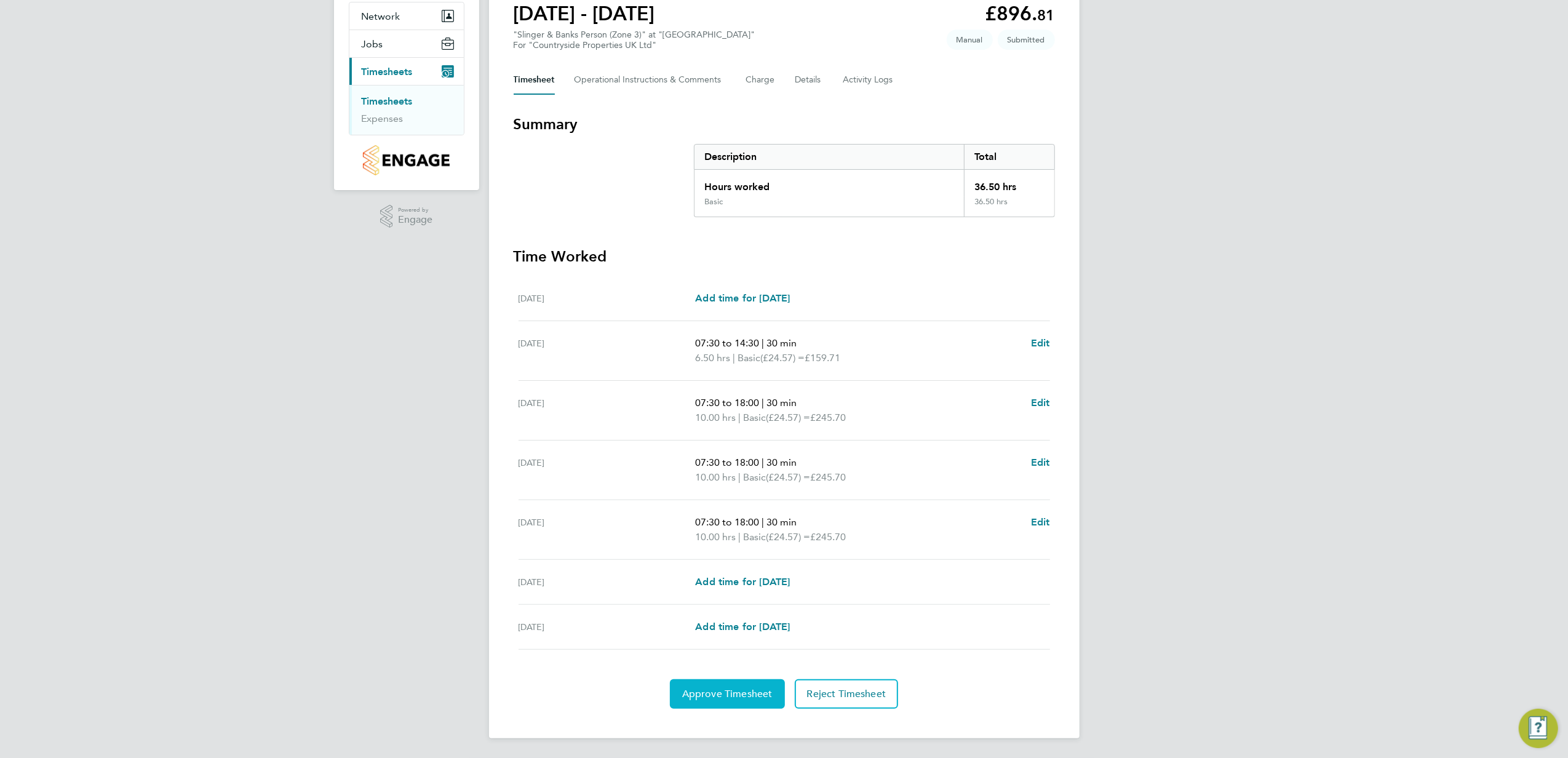
click at [715, 695] on span "Approve Timesheet" at bounding box center [727, 694] width 90 height 12
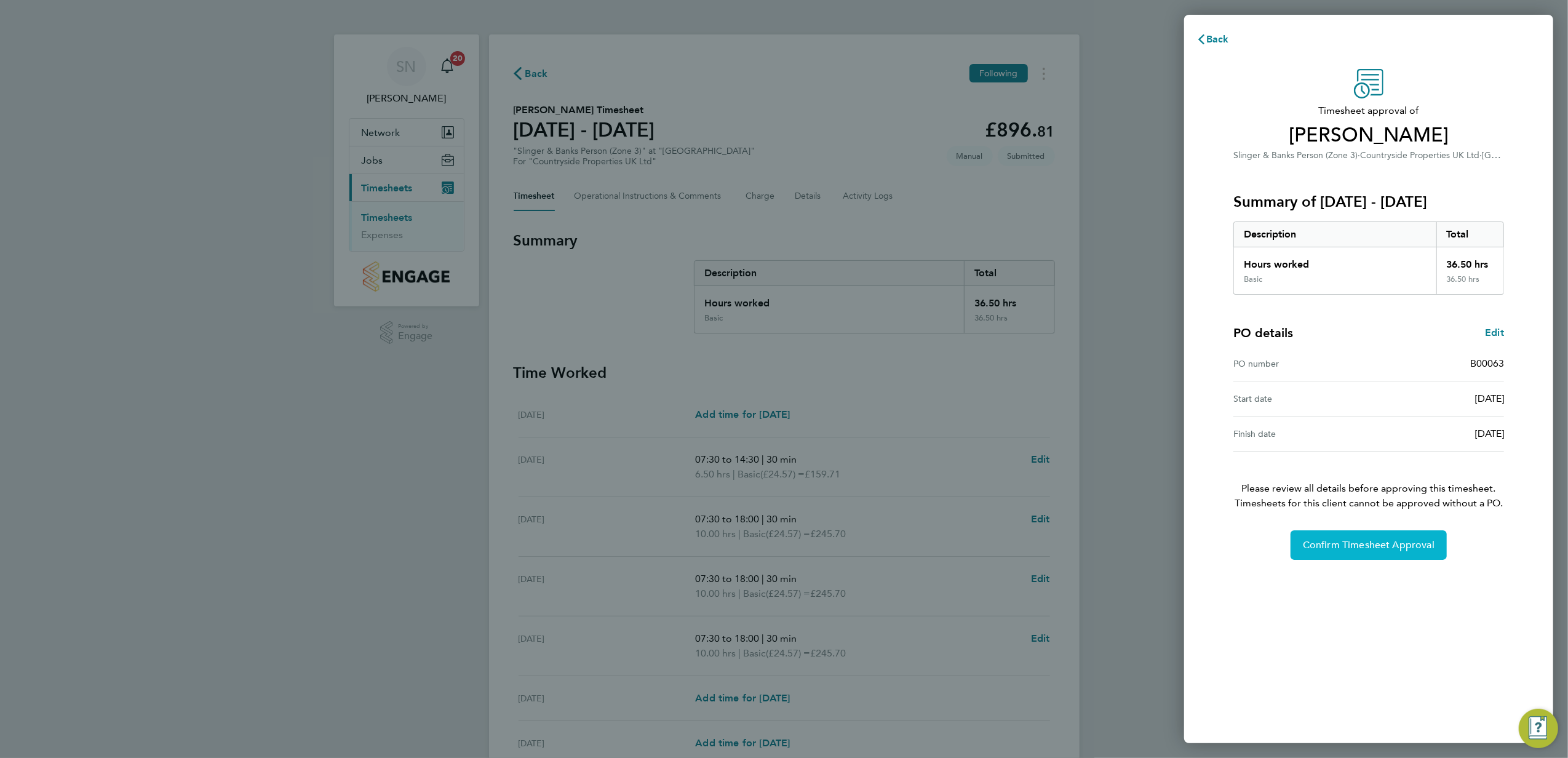
click at [1352, 550] on span "Confirm Timesheet Approval" at bounding box center [1369, 545] width 132 height 12
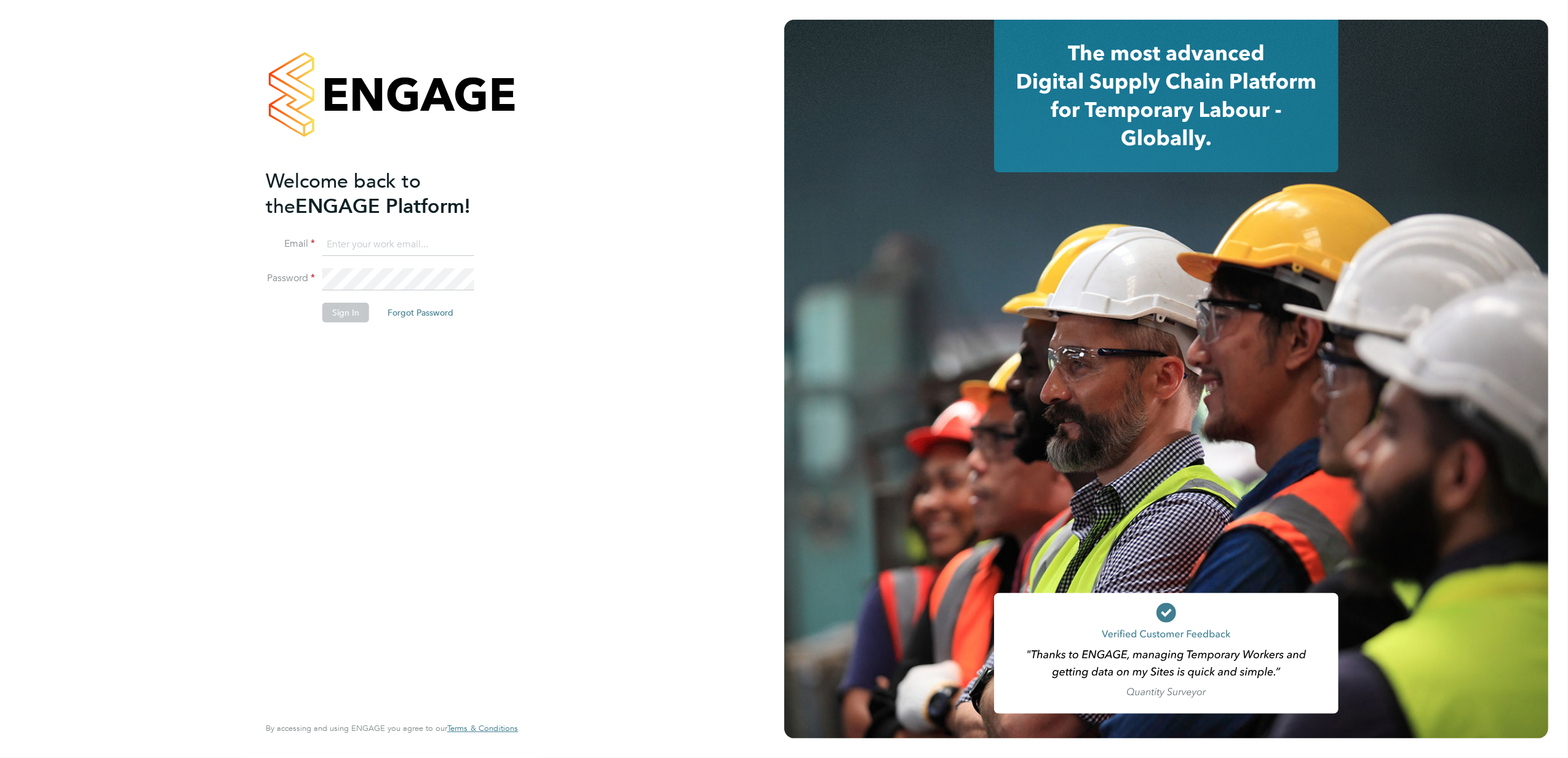
type input "[PERSON_NAME][EMAIL_ADDRESS][PERSON_NAME][DOMAIN_NAME]"
click at [344, 307] on button "Sign In" at bounding box center [346, 312] width 47 height 20
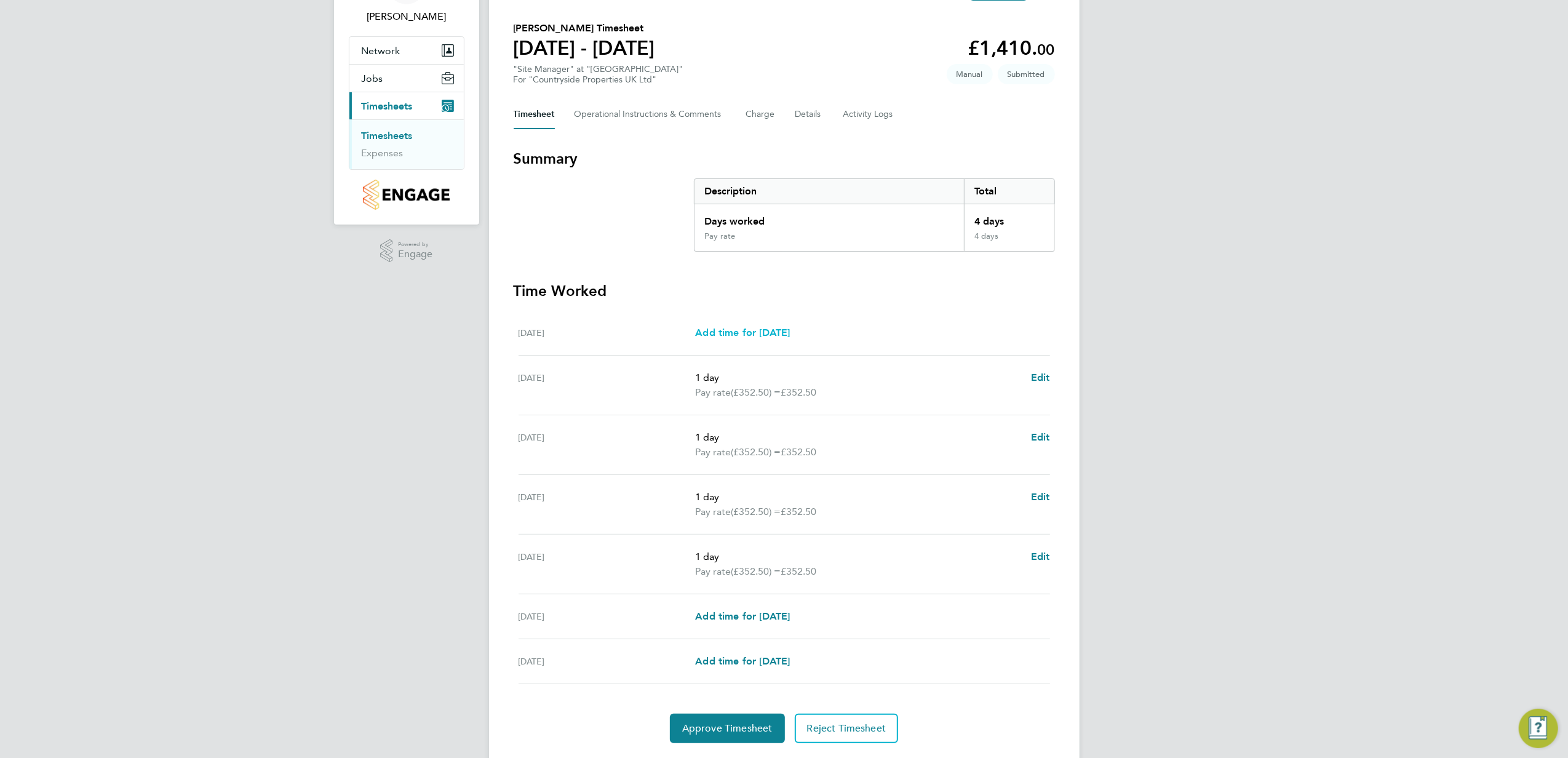
scroll to position [118, 0]
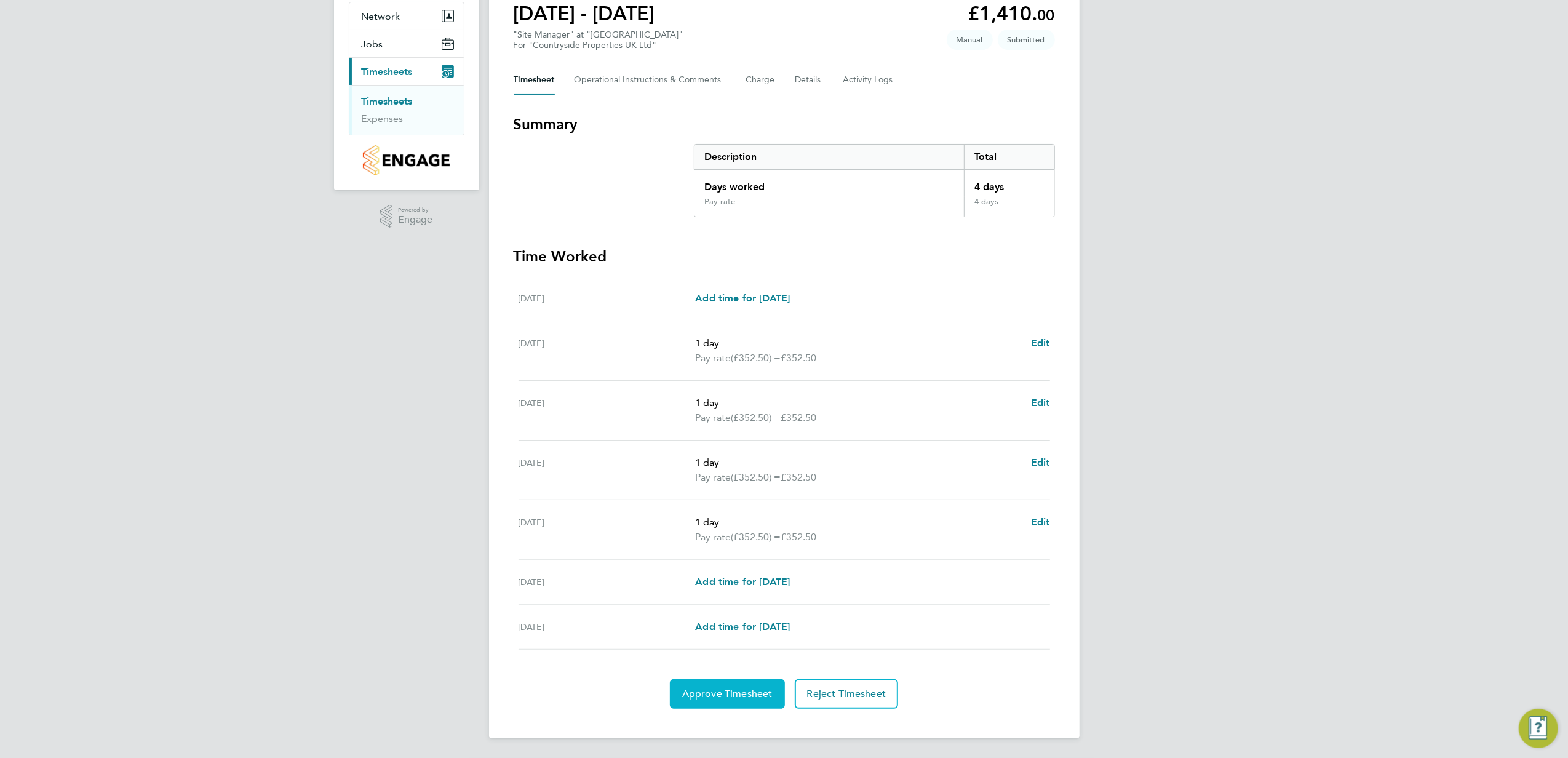
click at [726, 692] on span "Approve Timesheet" at bounding box center [727, 694] width 90 height 12
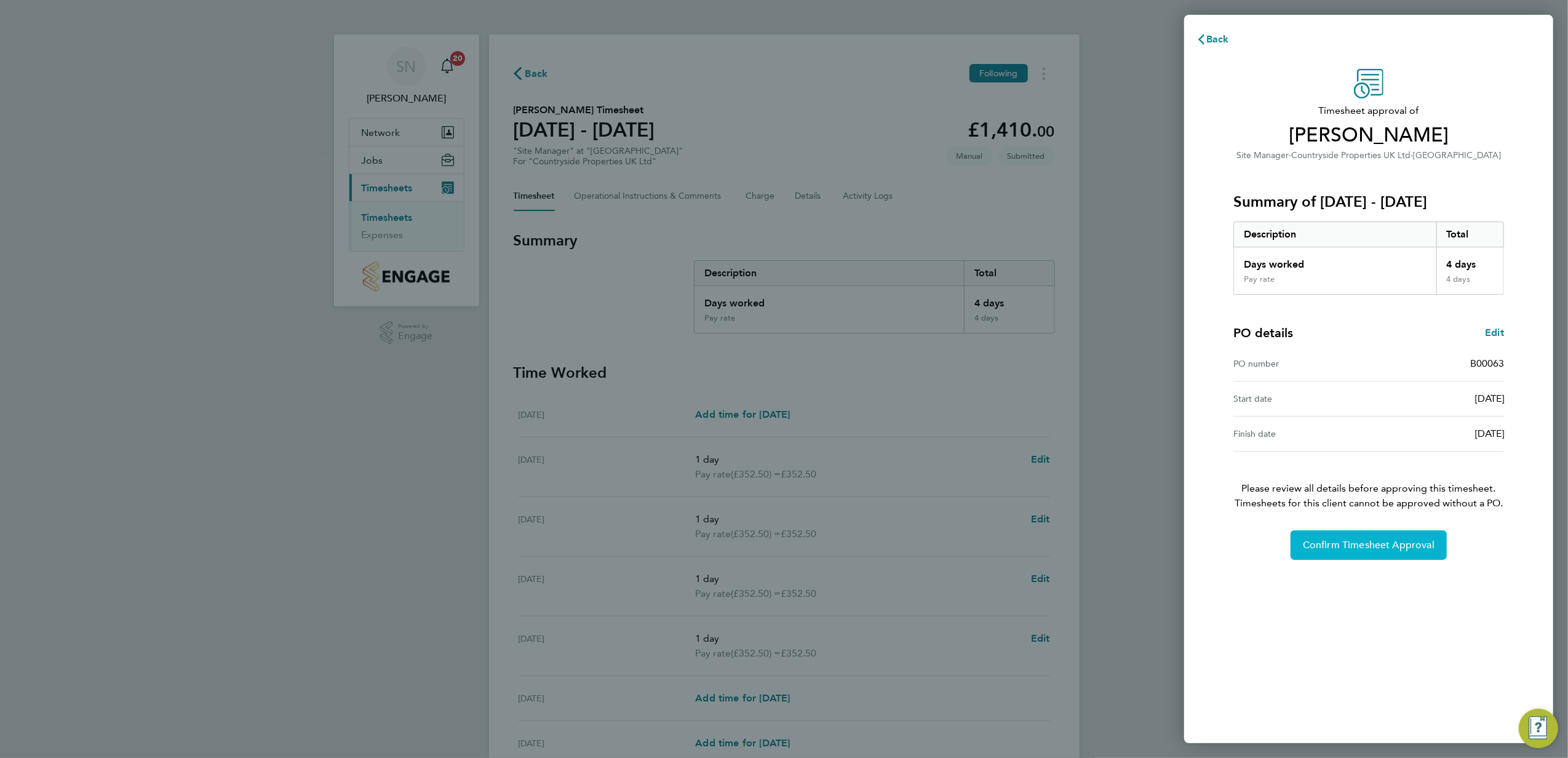
click at [1347, 542] on span "Confirm Timesheet Approval" at bounding box center [1369, 545] width 132 height 12
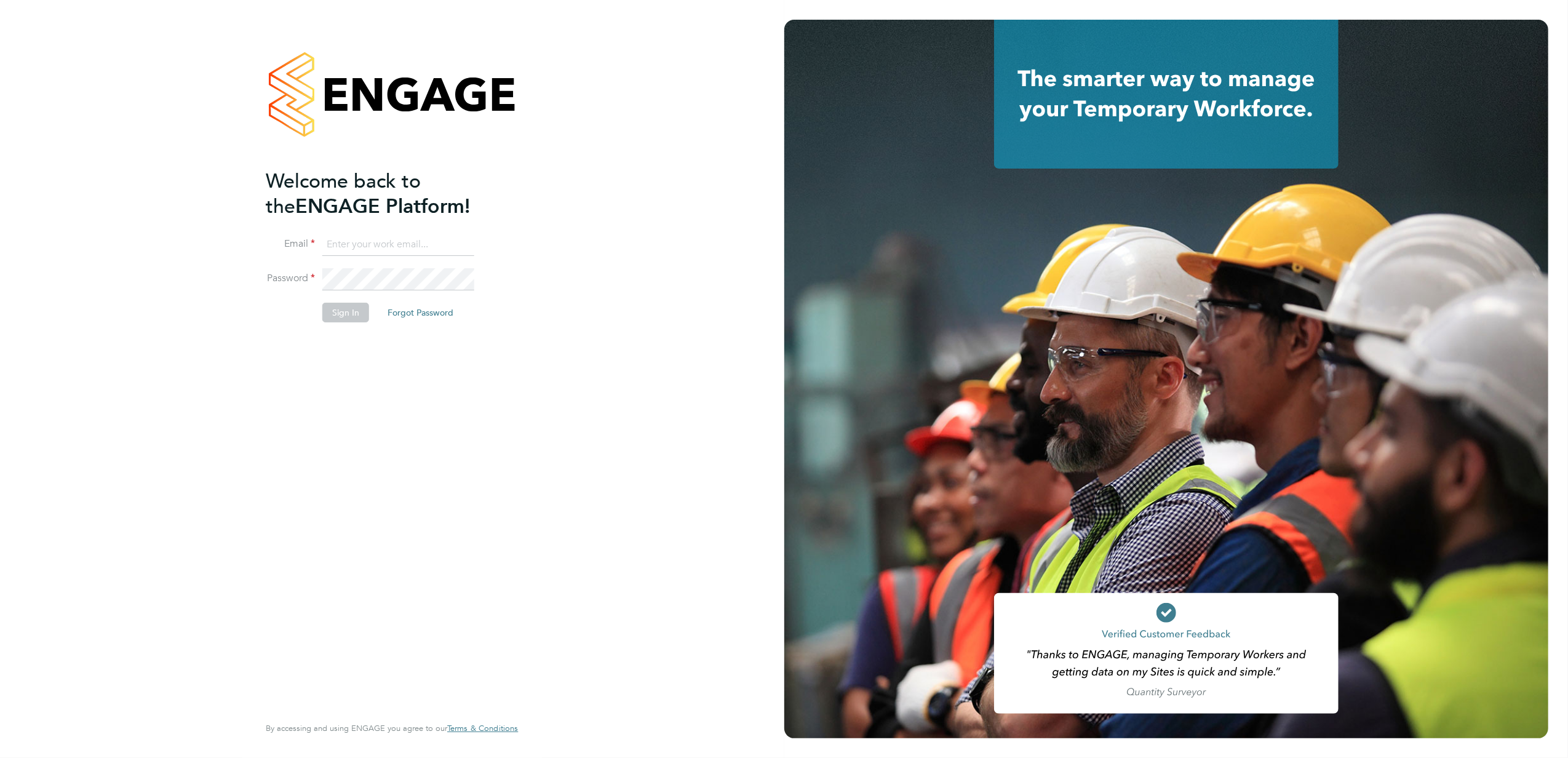
type input "[PERSON_NAME][EMAIL_ADDRESS][PERSON_NAME][DOMAIN_NAME]"
click at [341, 311] on button "Sign In" at bounding box center [346, 312] width 47 height 20
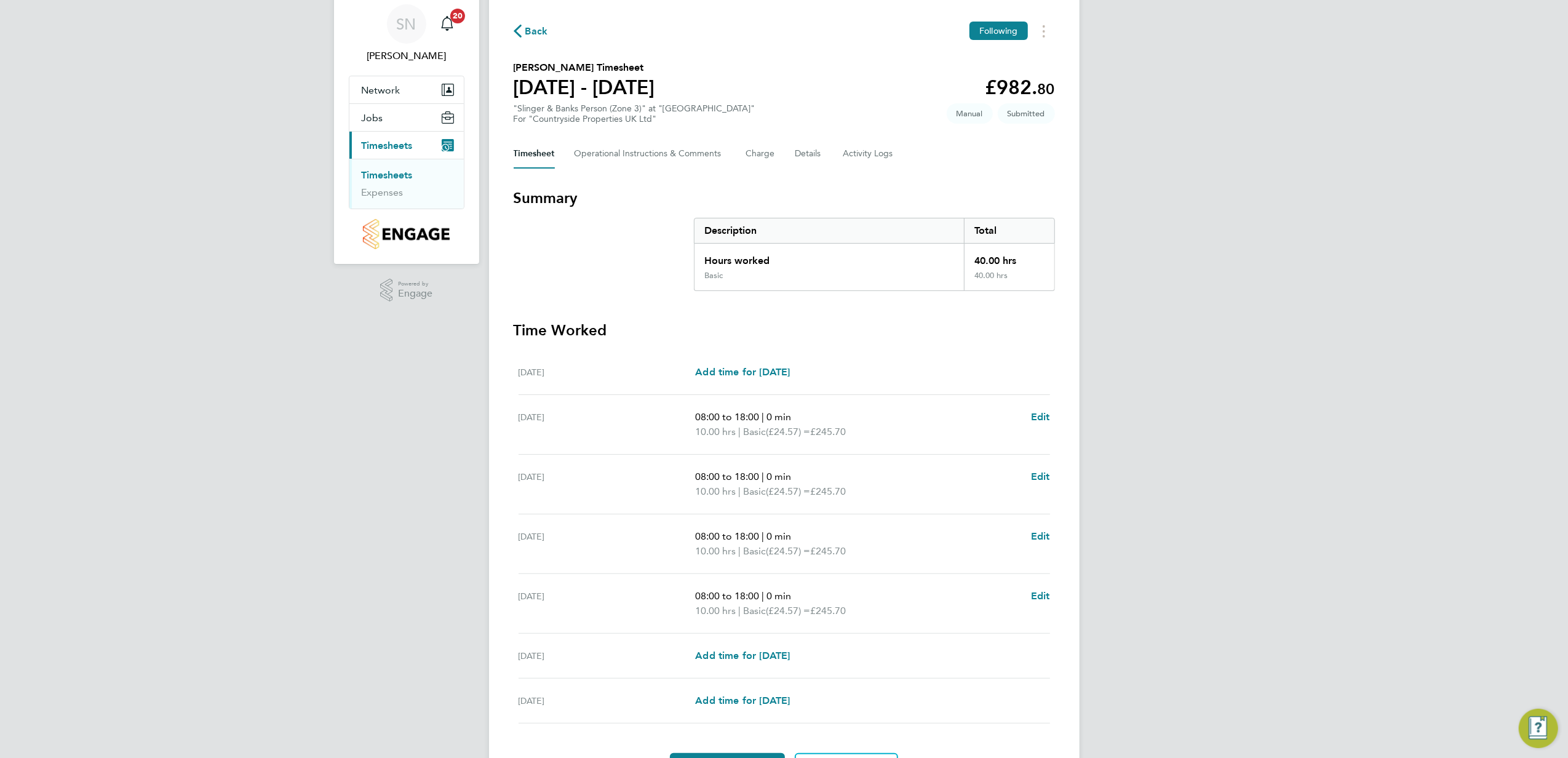
scroll to position [82, 0]
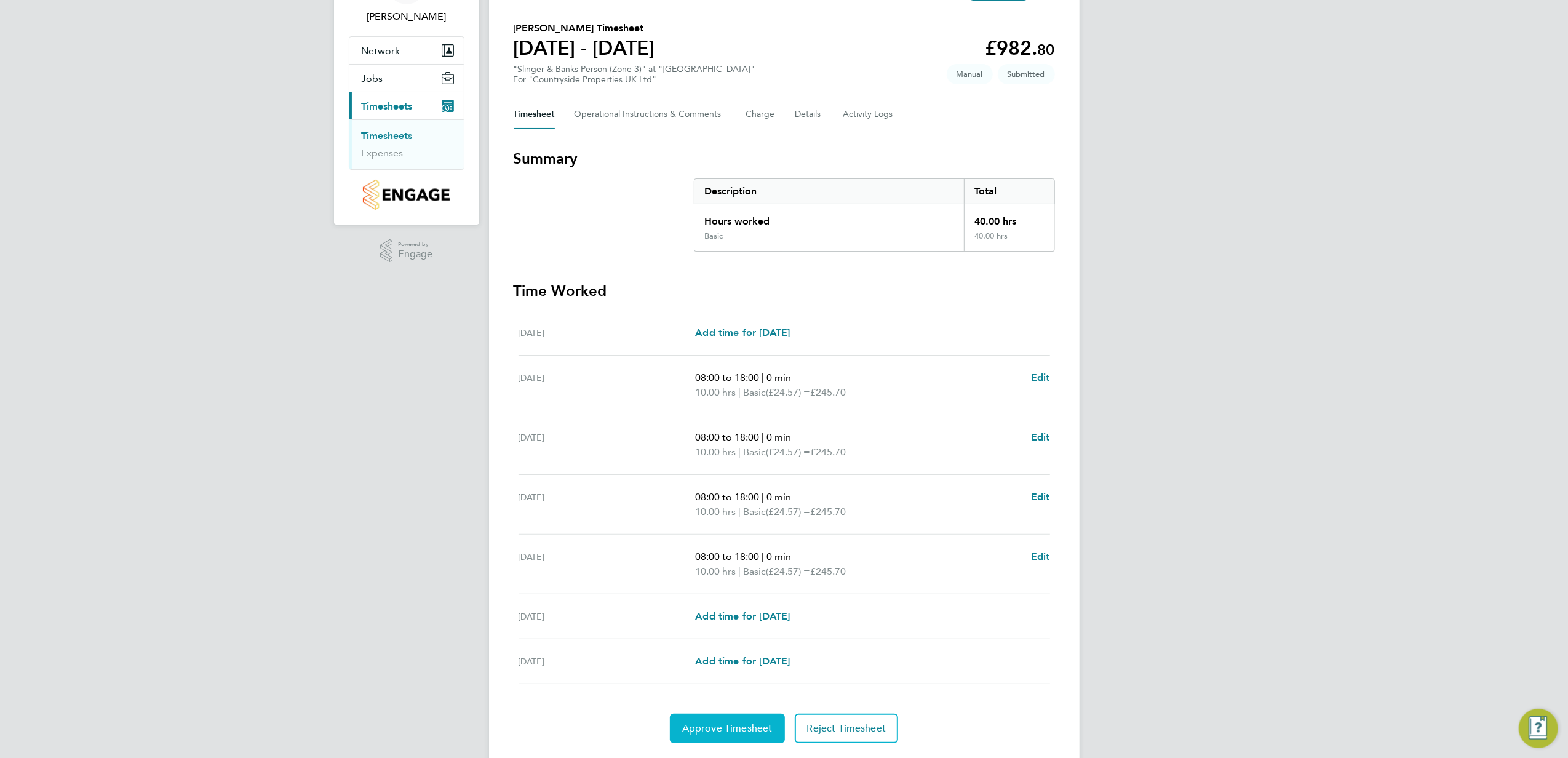
click at [685, 729] on span "Approve Timesheet" at bounding box center [727, 728] width 90 height 12
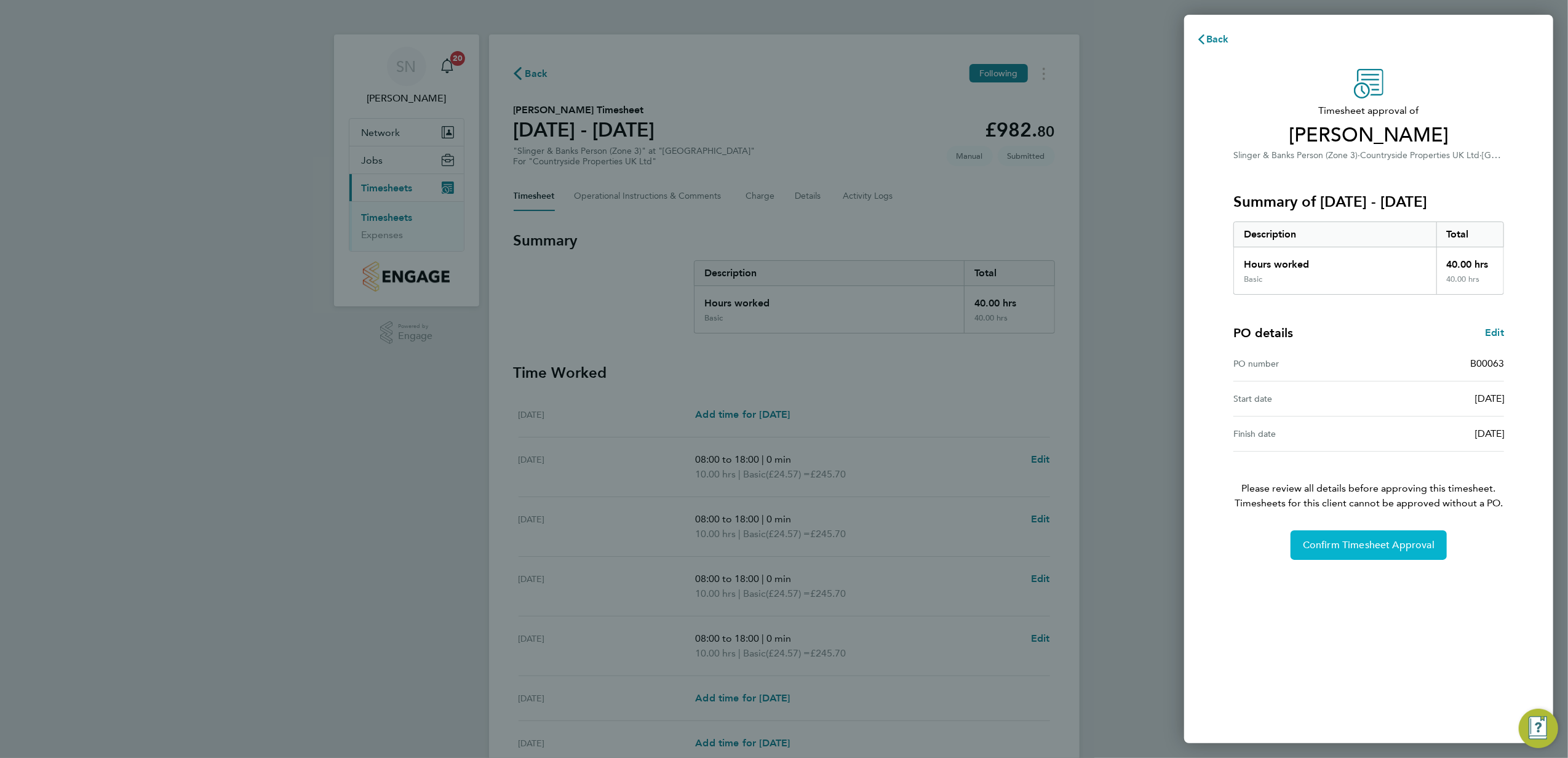
click at [1394, 551] on span "Confirm Timesheet Approval" at bounding box center [1369, 545] width 132 height 12
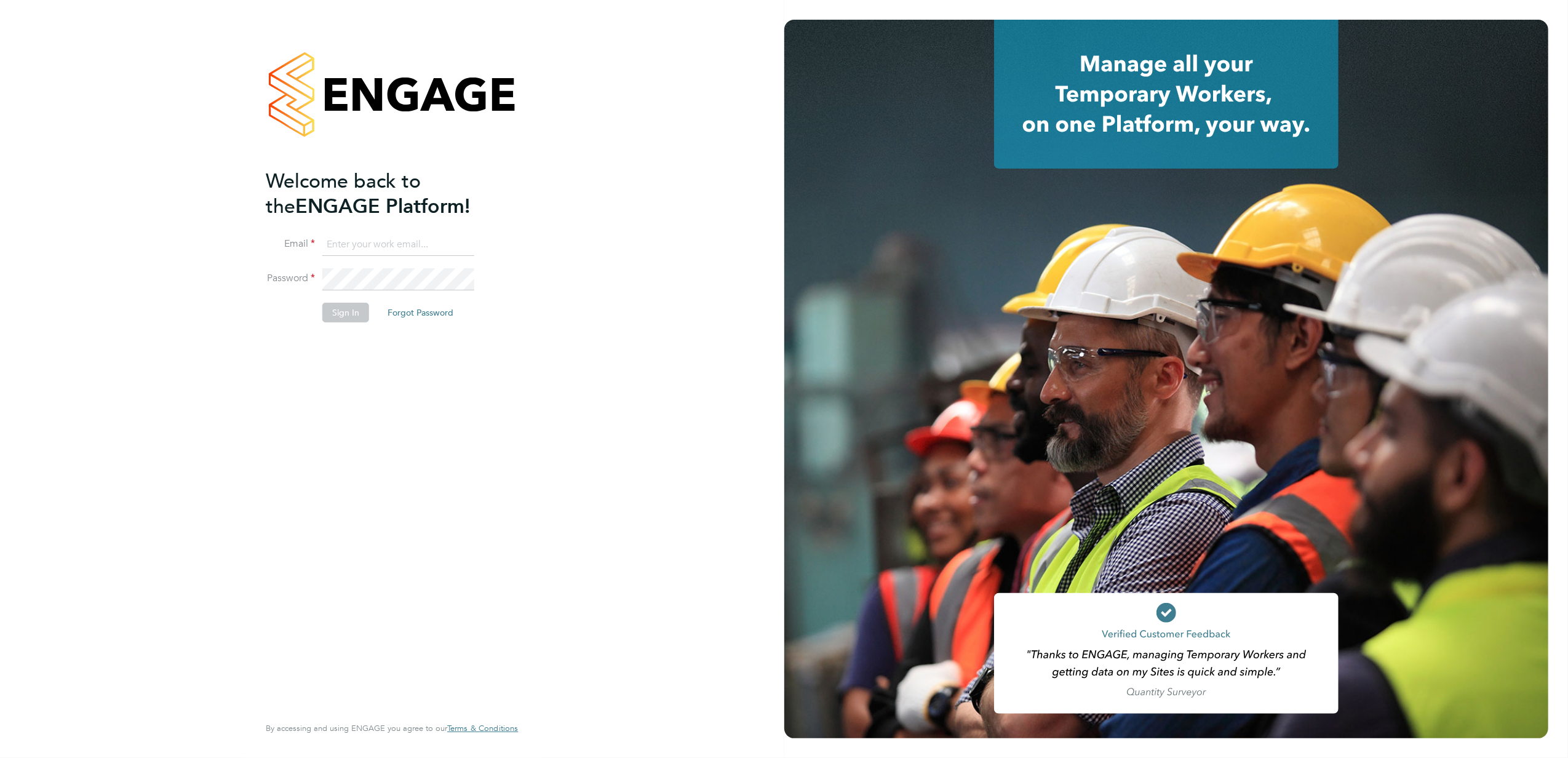
type input "stephen.nottage@vistry.co.uk"
click at [357, 321] on button "Sign In" at bounding box center [346, 312] width 47 height 20
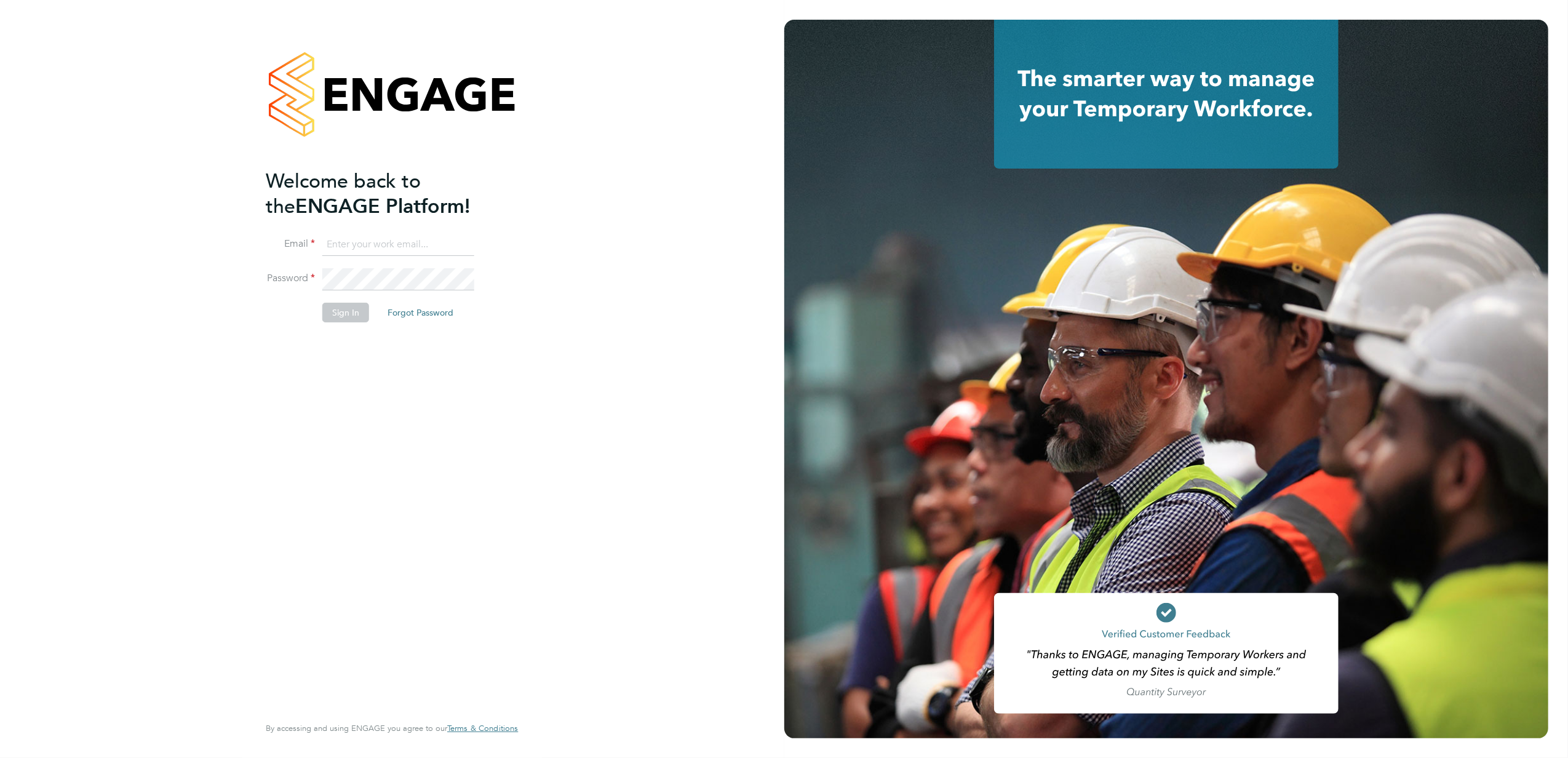
type input "[PERSON_NAME][EMAIL_ADDRESS][PERSON_NAME][DOMAIN_NAME]"
click at [350, 313] on button "Sign In" at bounding box center [346, 312] width 47 height 20
type input "[PERSON_NAME][EMAIL_ADDRESS][PERSON_NAME][DOMAIN_NAME]"
click at [340, 314] on button "Sign In" at bounding box center [346, 312] width 47 height 20
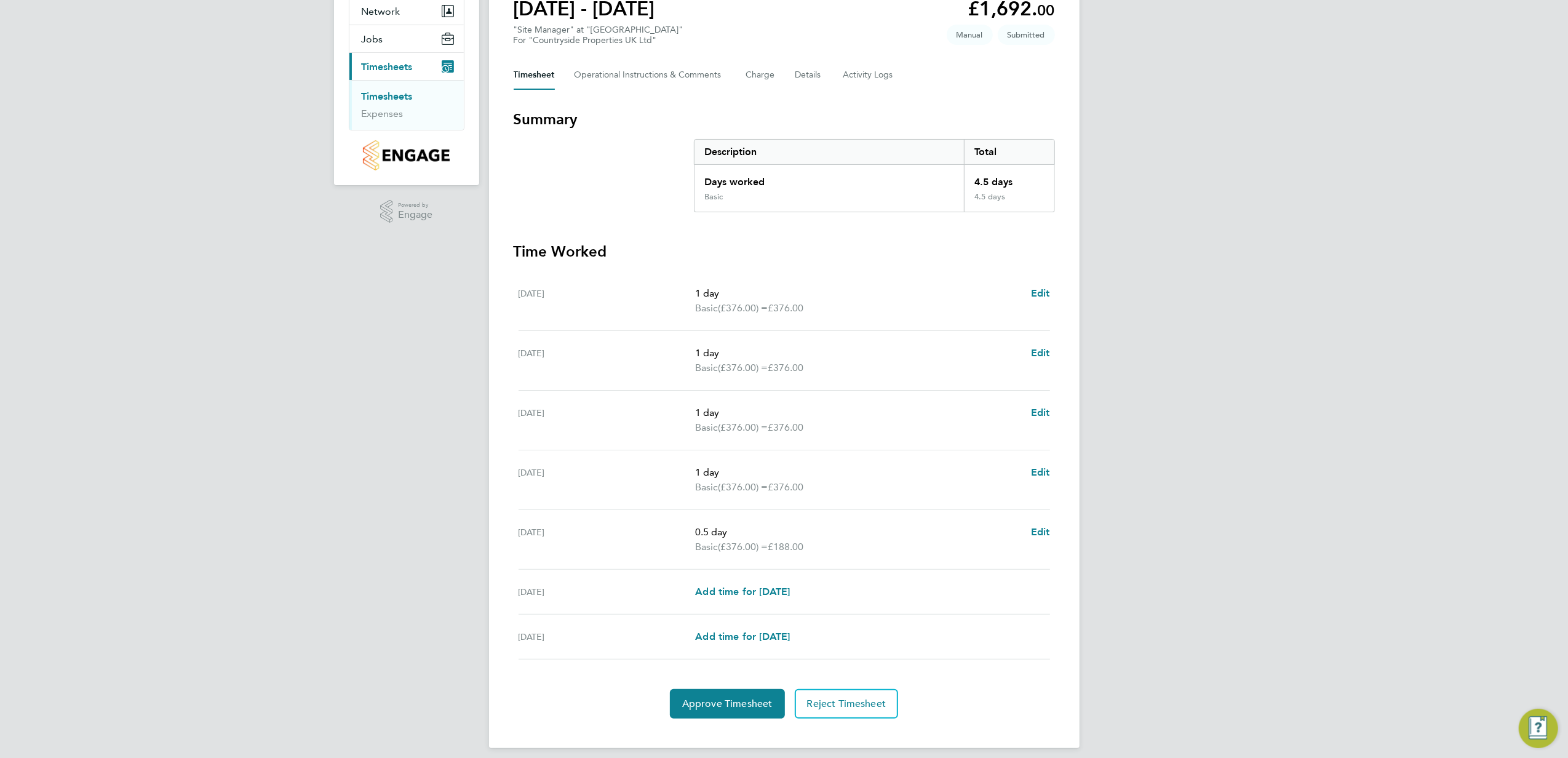
scroll to position [133, 0]
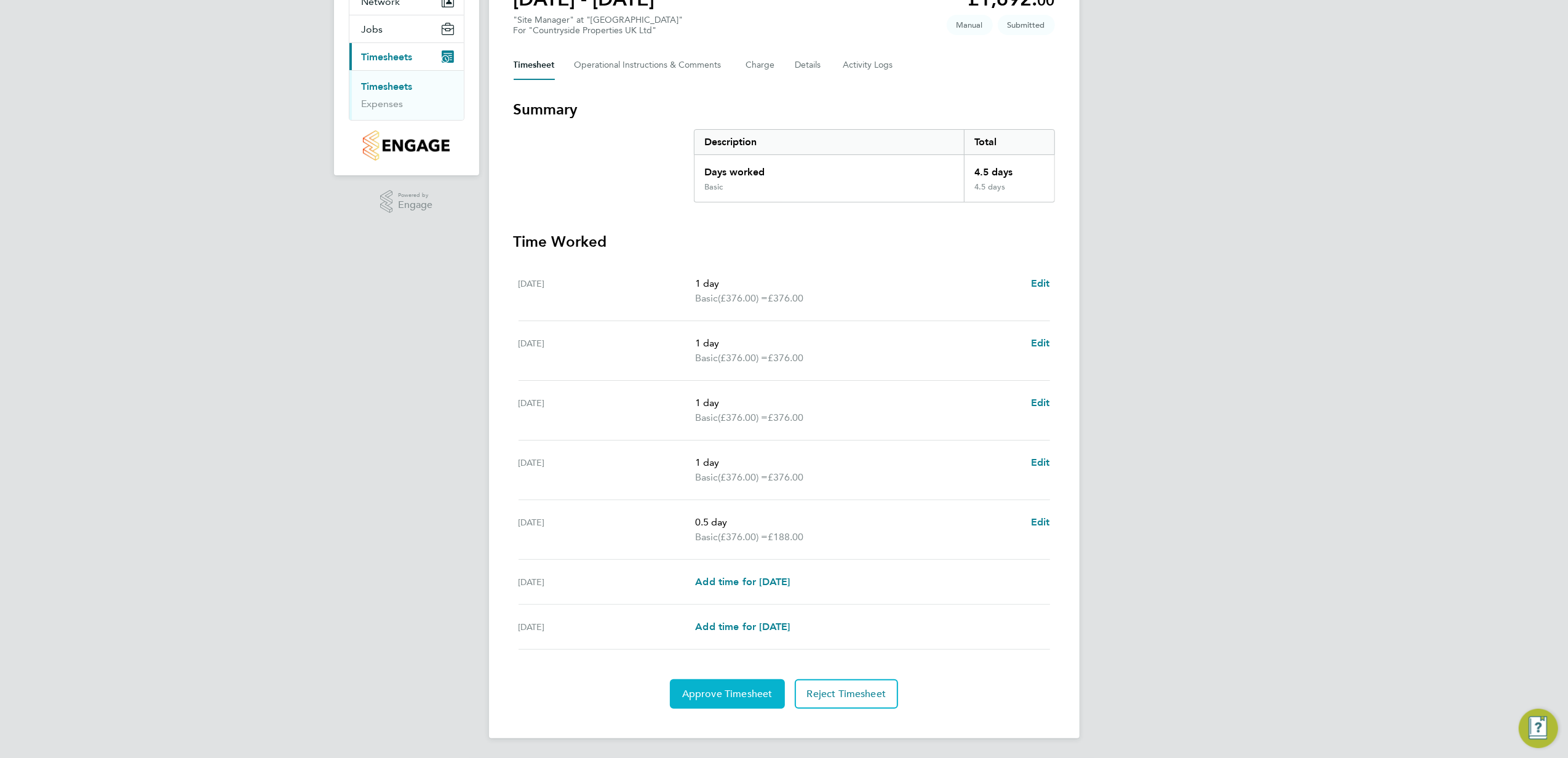
click at [721, 692] on span "Approve Timesheet" at bounding box center [727, 694] width 90 height 12
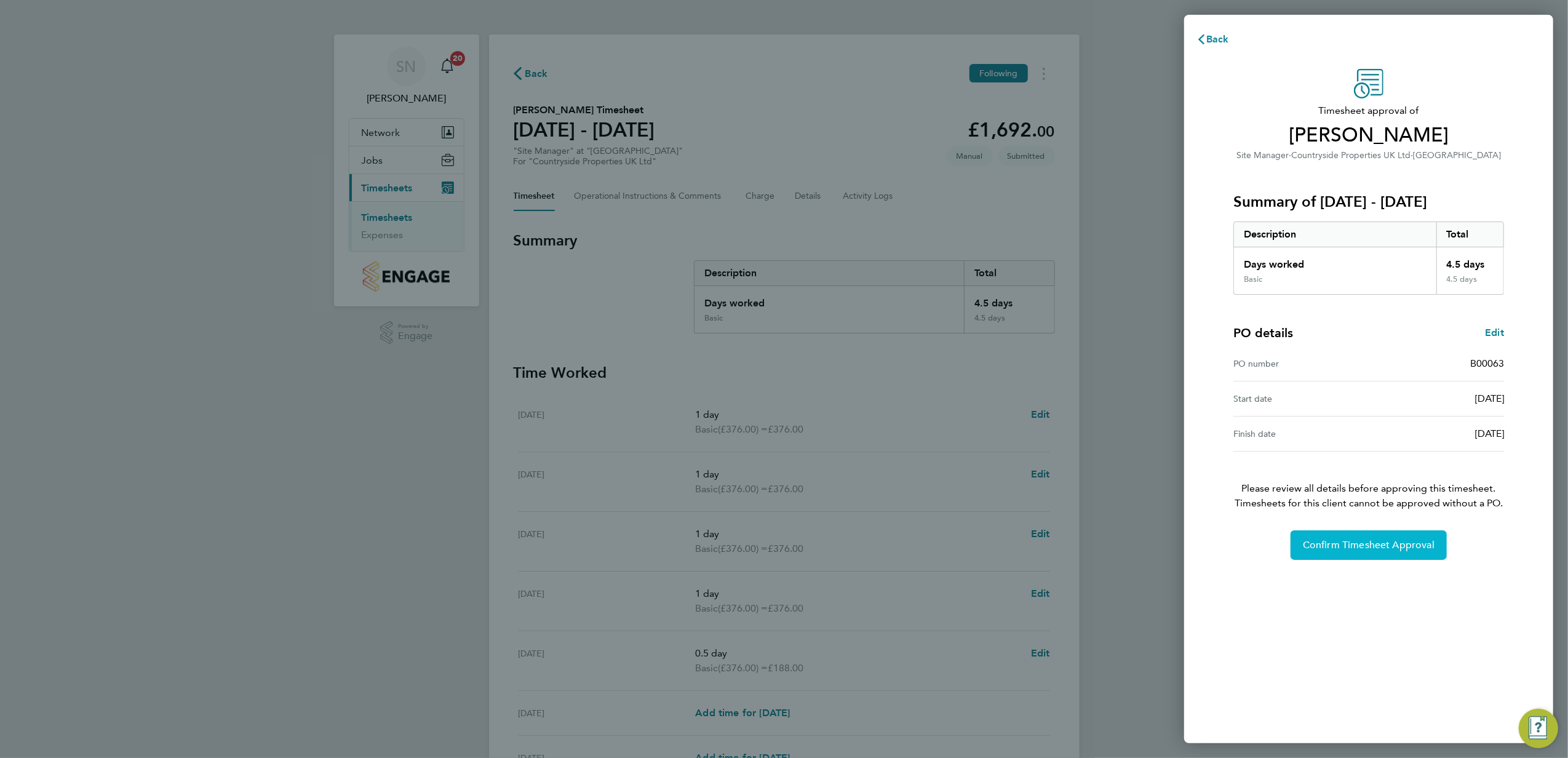
click at [1329, 545] on span "Confirm Timesheet Approval" at bounding box center [1369, 545] width 132 height 12
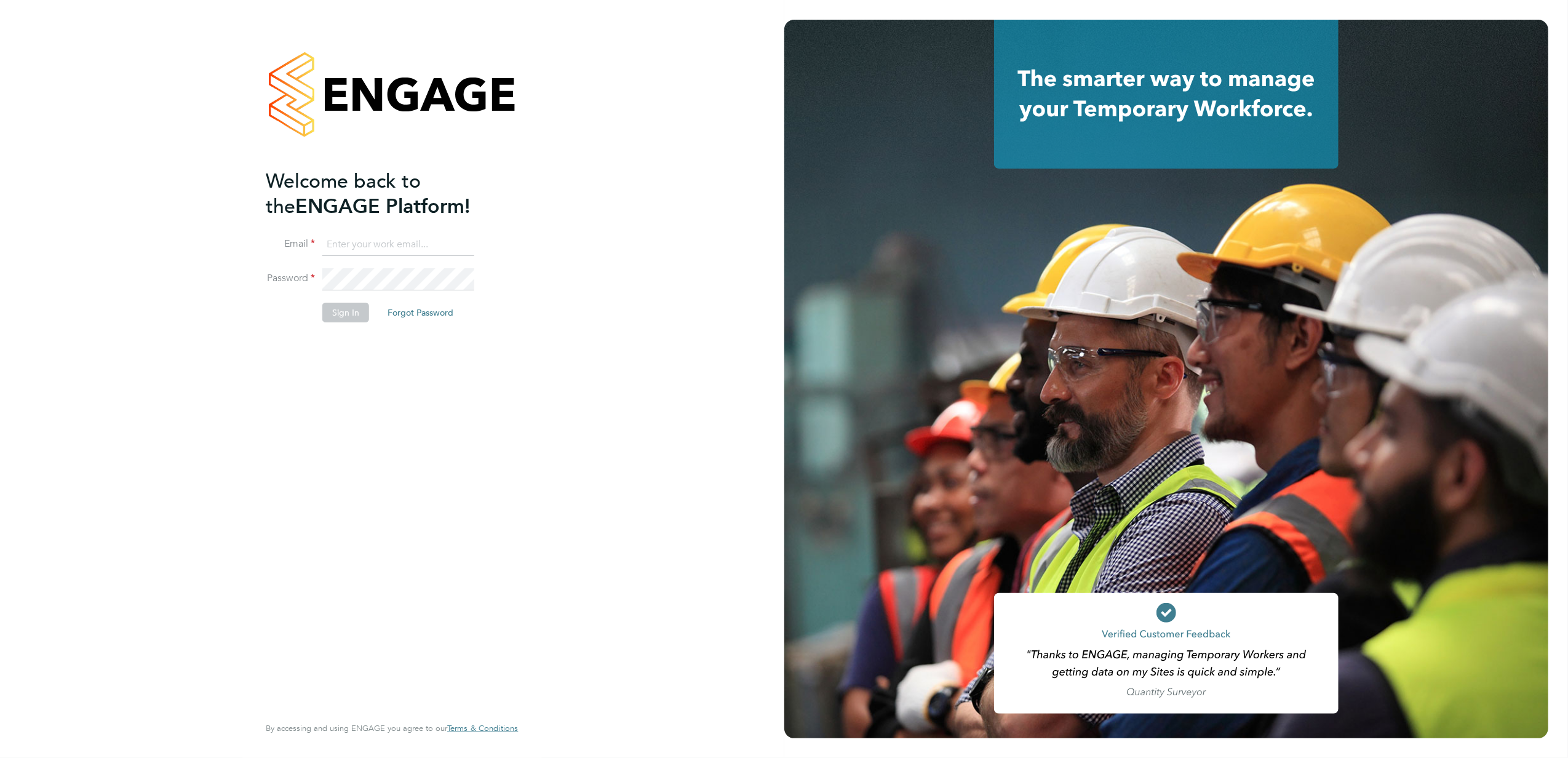
type input "[PERSON_NAME][EMAIL_ADDRESS][PERSON_NAME][DOMAIN_NAME]"
click at [352, 316] on button "Sign In" at bounding box center [346, 312] width 47 height 20
type input "stephen.nottage@vistry.co.uk"
click at [345, 313] on button "Sign In" at bounding box center [346, 312] width 47 height 20
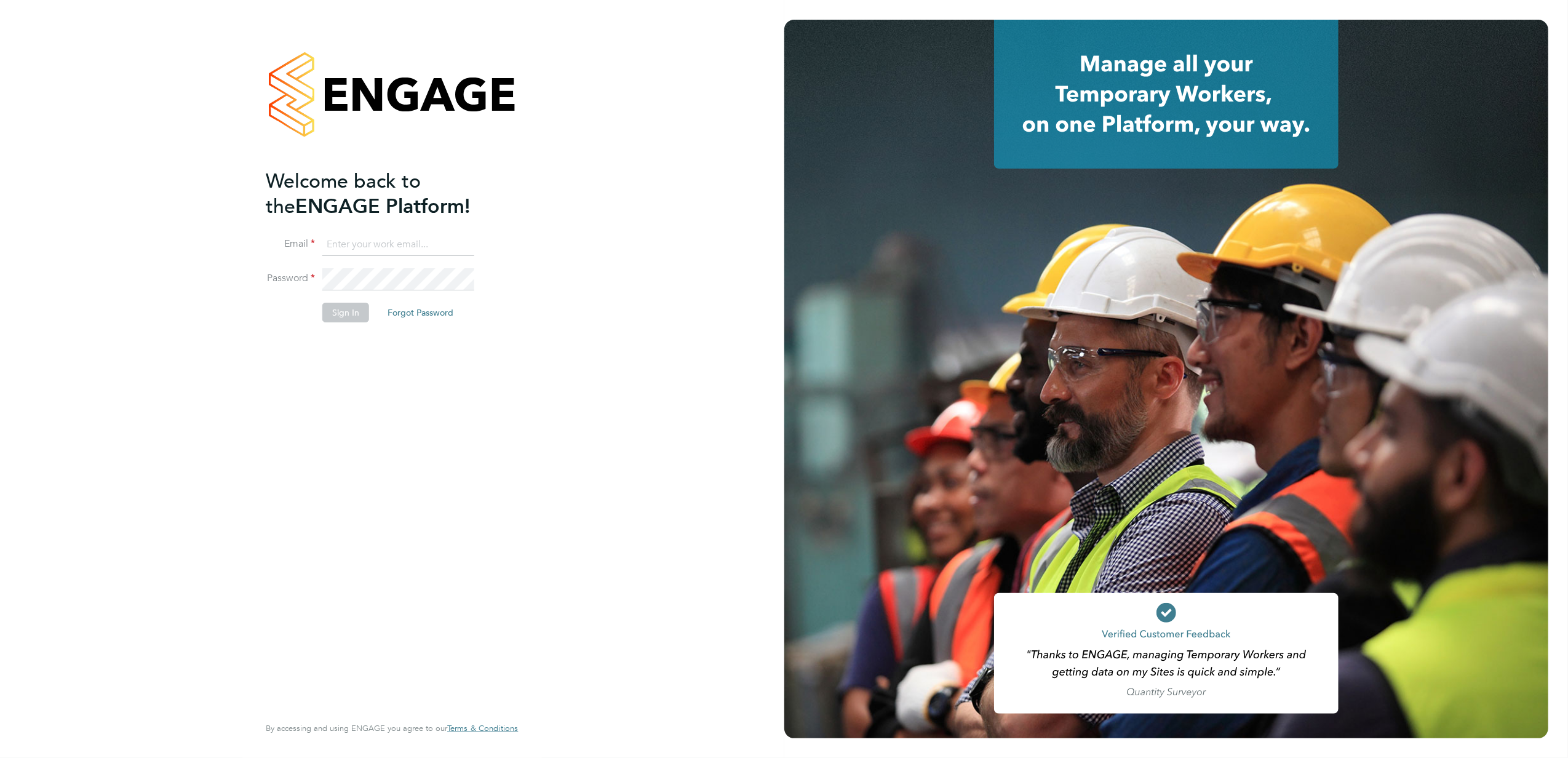
type input "[PERSON_NAME][EMAIL_ADDRESS][PERSON_NAME][DOMAIN_NAME]"
click at [350, 311] on button "Sign In" at bounding box center [346, 312] width 47 height 20
type input "[PERSON_NAME][EMAIL_ADDRESS][PERSON_NAME][DOMAIN_NAME]"
click at [338, 316] on button "Sign In" at bounding box center [346, 312] width 47 height 20
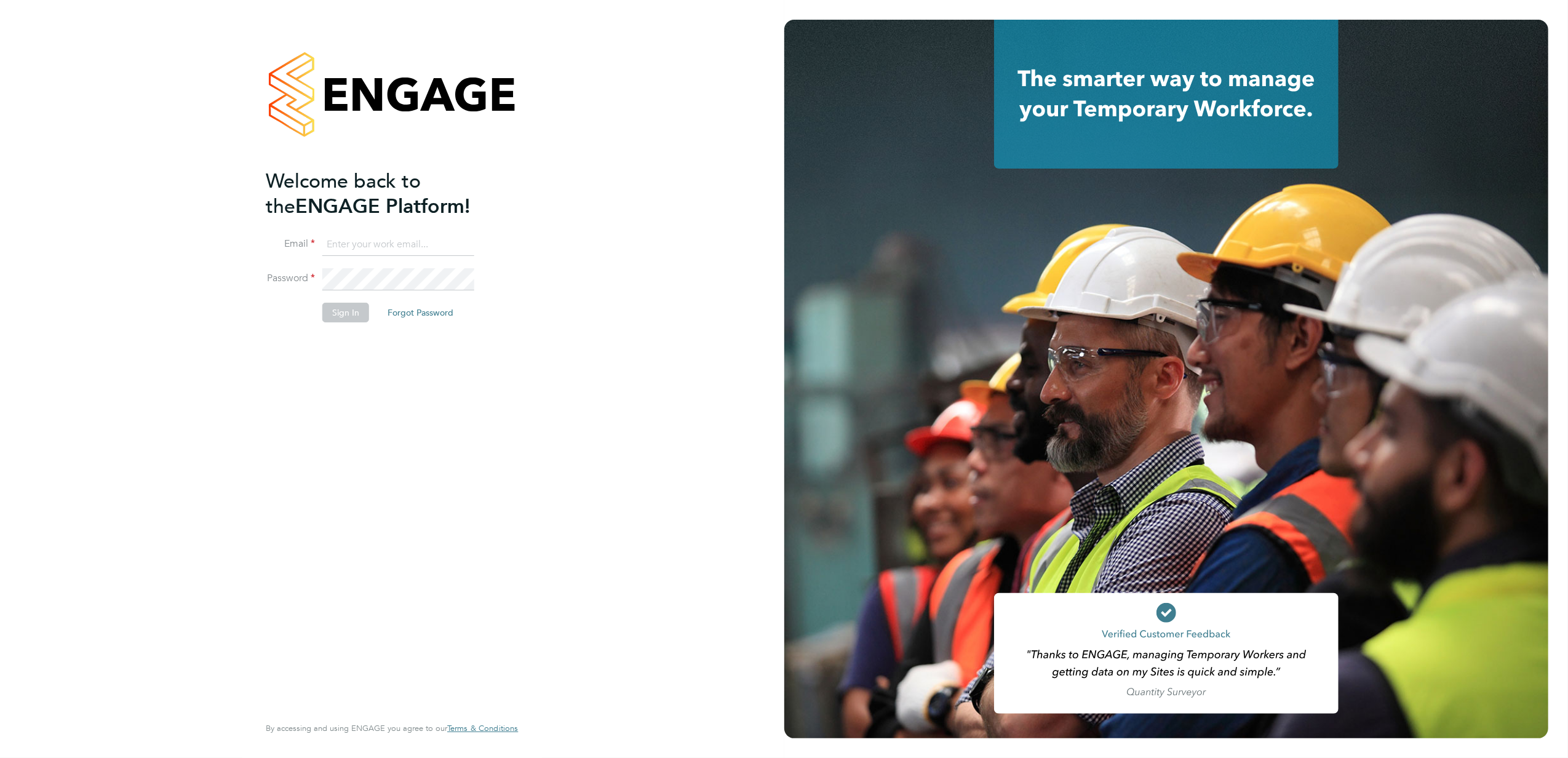
type input "stephen.nottage@vistry.co.uk"
click at [348, 316] on button "Sign In" at bounding box center [346, 312] width 47 height 20
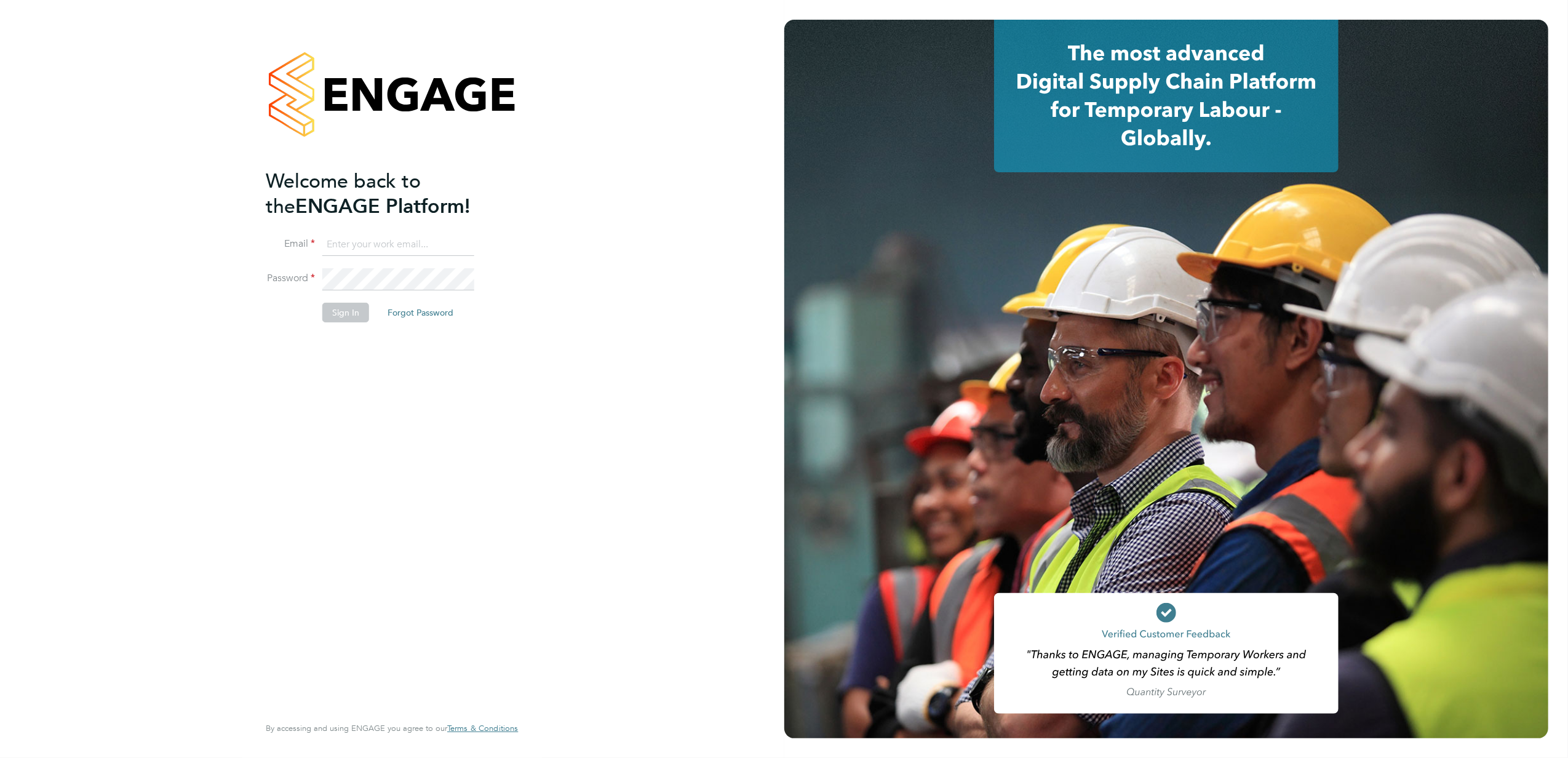
type input "[PERSON_NAME][EMAIL_ADDRESS][PERSON_NAME][DOMAIN_NAME]"
click at [349, 315] on button "Sign In" at bounding box center [346, 312] width 47 height 20
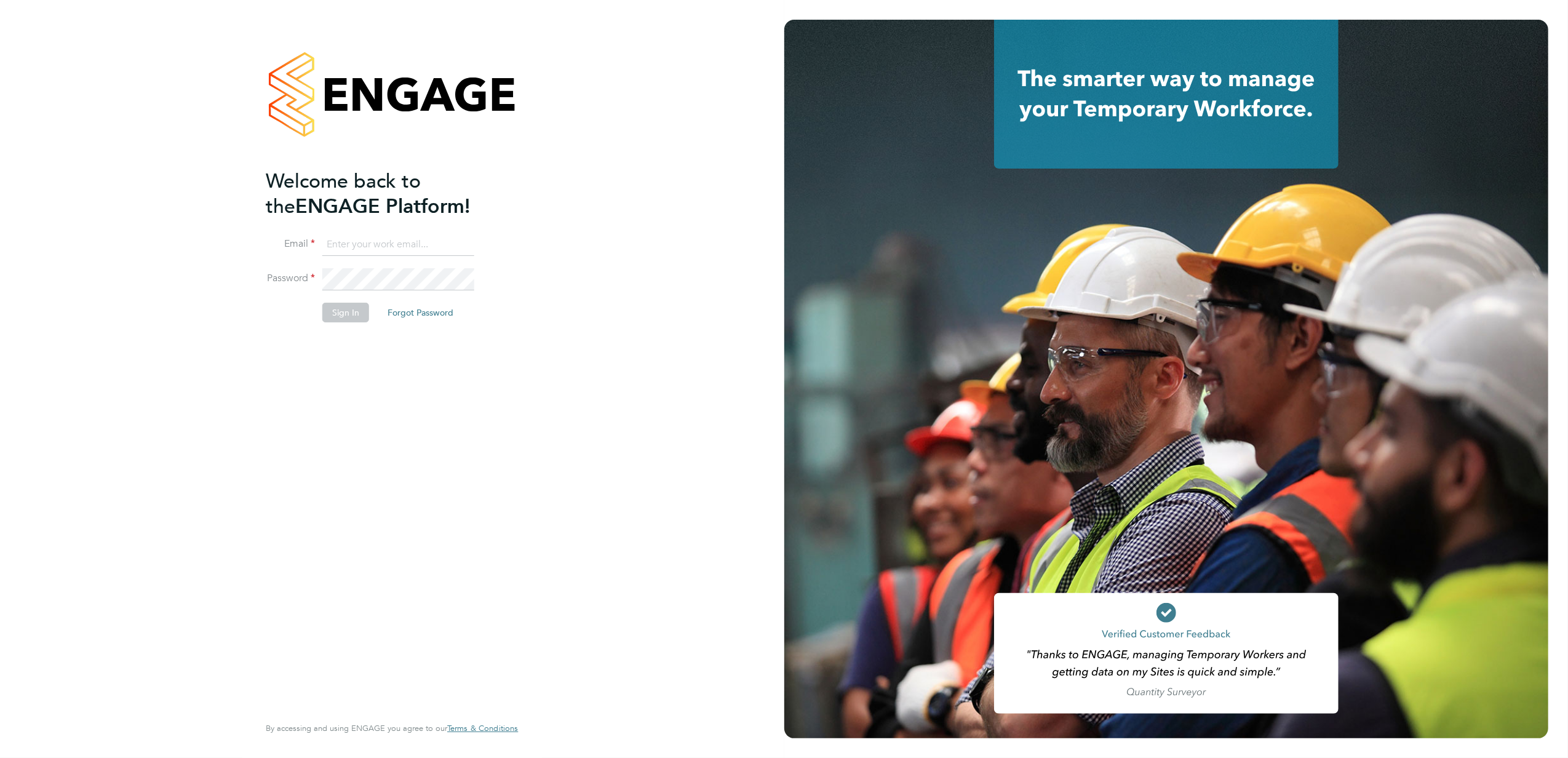
type input "stephen.nottage@vistry.co.uk"
click at [351, 313] on button "Sign In" at bounding box center [346, 312] width 47 height 20
type input "stephen.nottage@vistry.co.uk"
click at [338, 316] on button "Sign In" at bounding box center [346, 312] width 47 height 20
type input "stephen.nottage@vistry.co.uk"
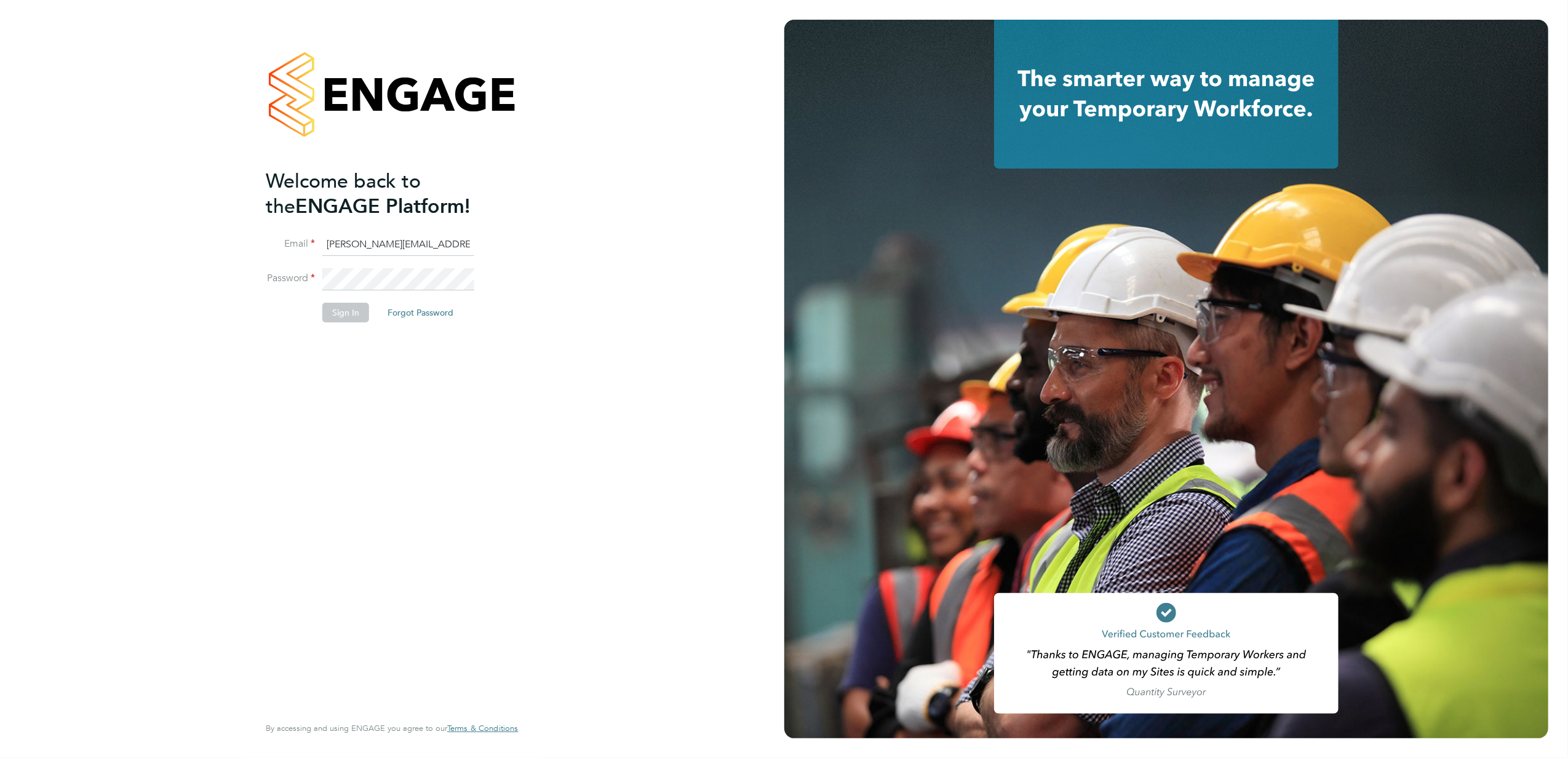
click at [348, 309] on button "Sign In" at bounding box center [346, 312] width 47 height 20
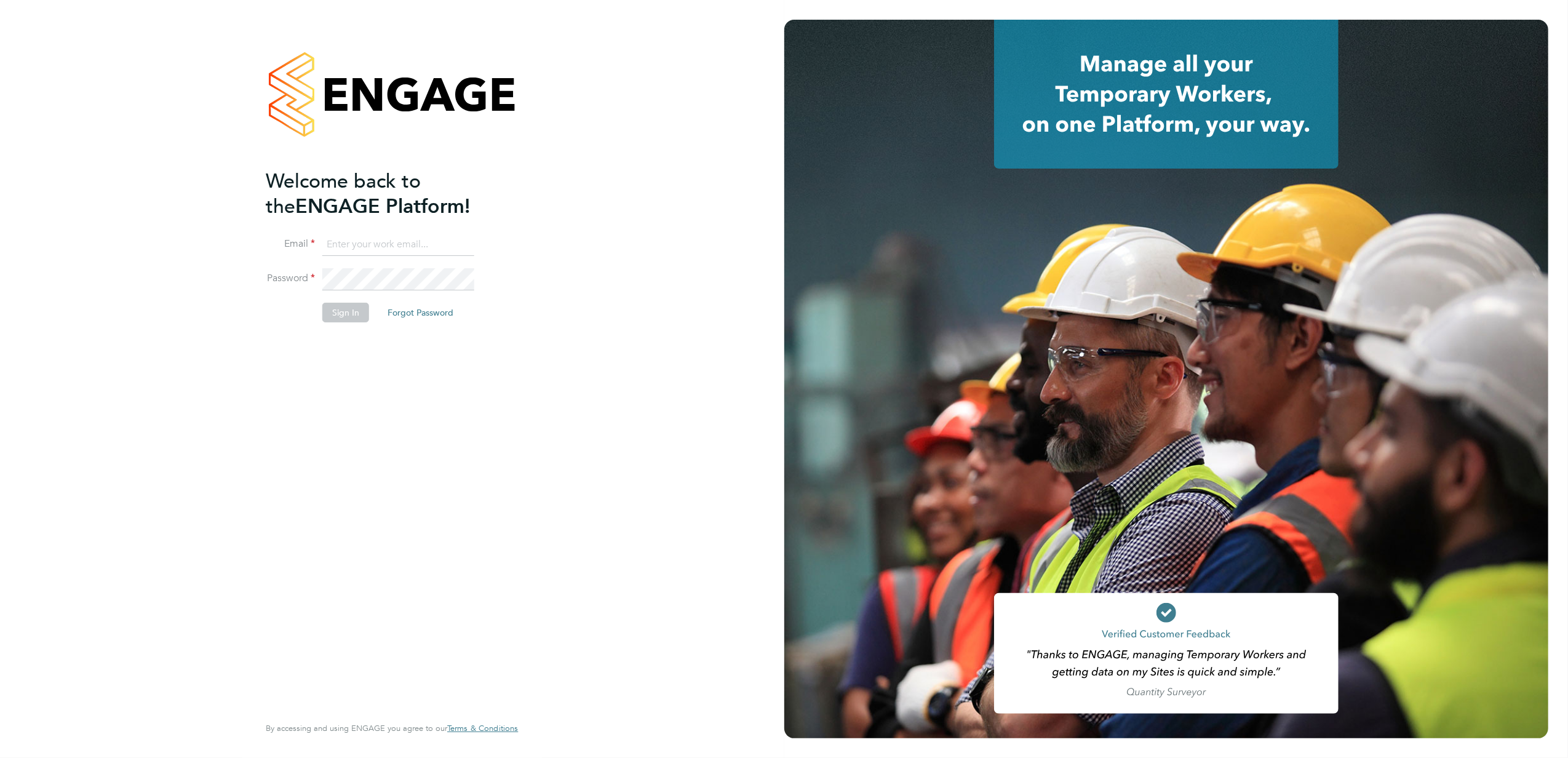
type input "stephen.nottage@vistry.co.uk"
click at [333, 318] on button "Sign In" at bounding box center [346, 312] width 47 height 20
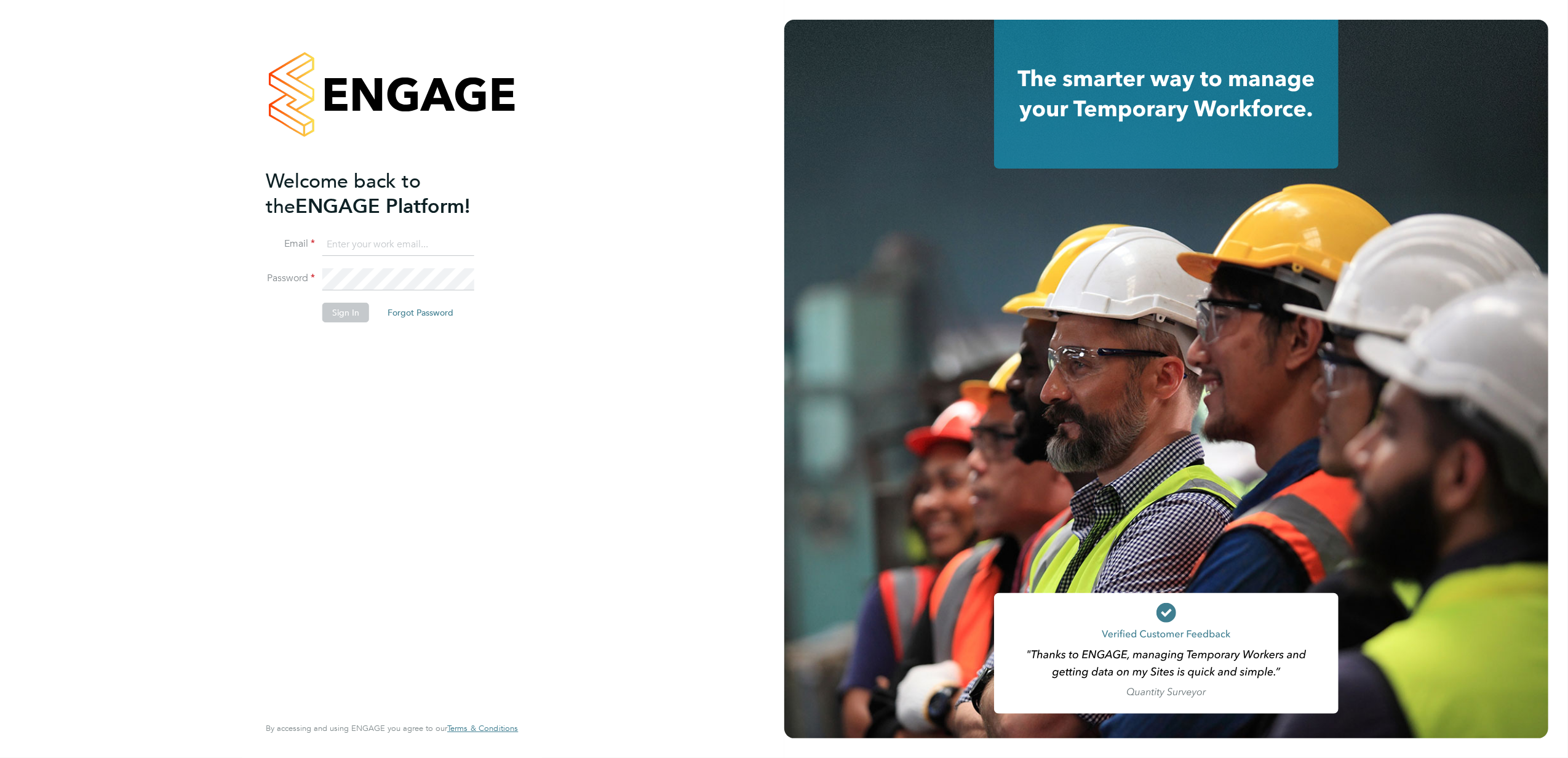
type input "[PERSON_NAME][EMAIL_ADDRESS][PERSON_NAME][DOMAIN_NAME]"
click at [351, 310] on button "Sign In" at bounding box center [346, 312] width 47 height 20
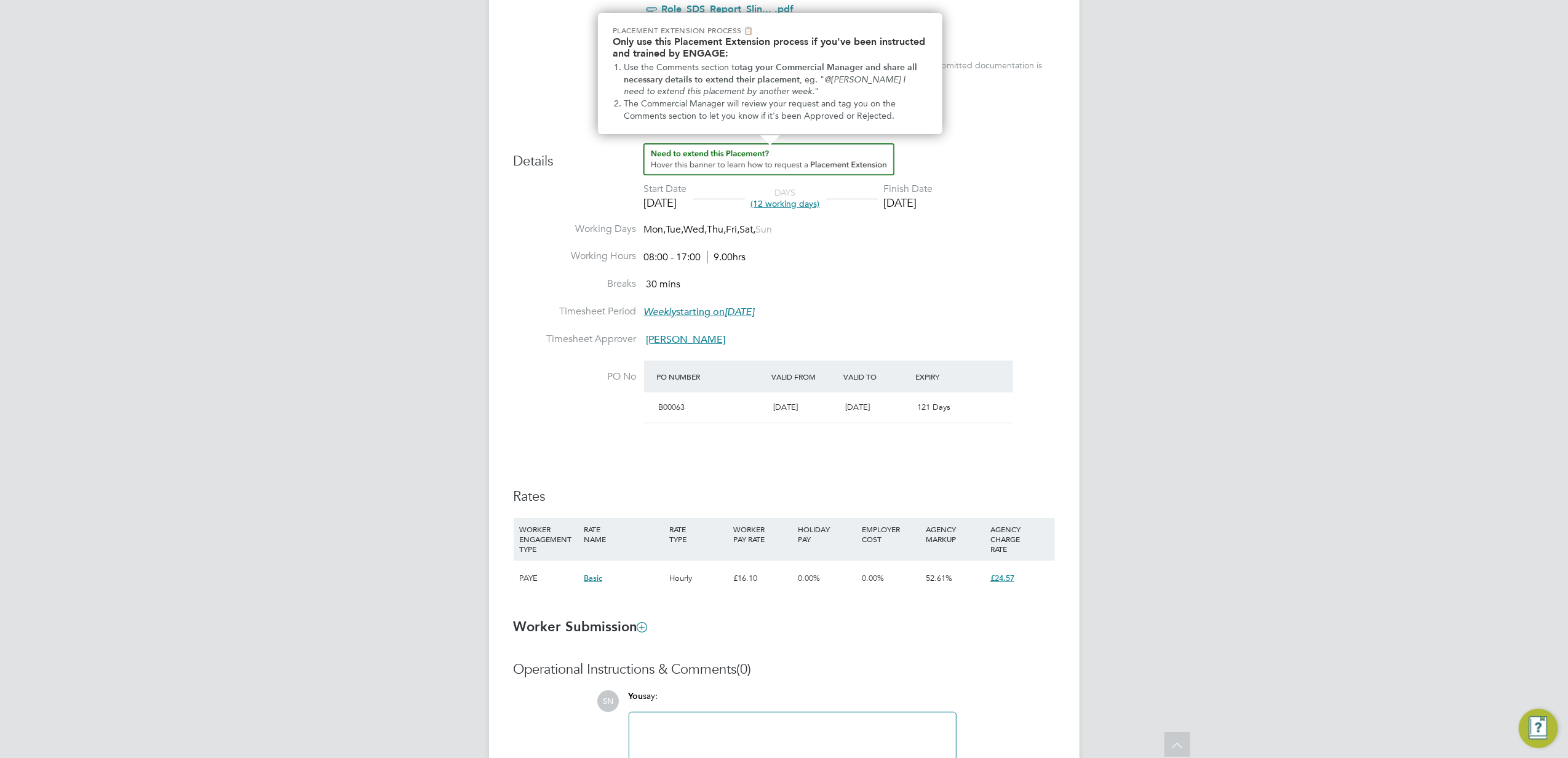
scroll to position [410, 0]
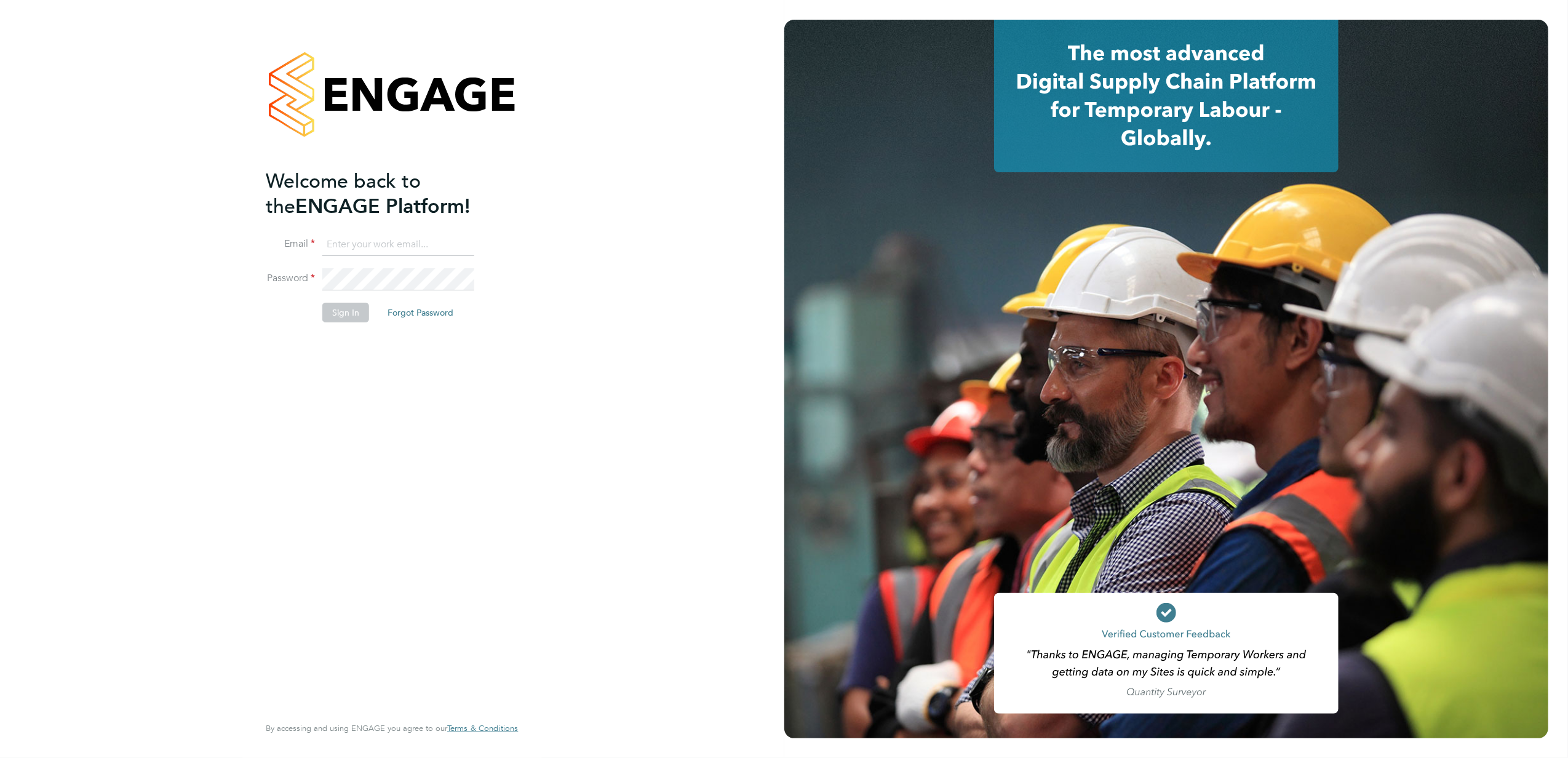
type input "stephen.nottage@vistry.co.uk"
click at [344, 314] on button "Sign In" at bounding box center [346, 312] width 47 height 20
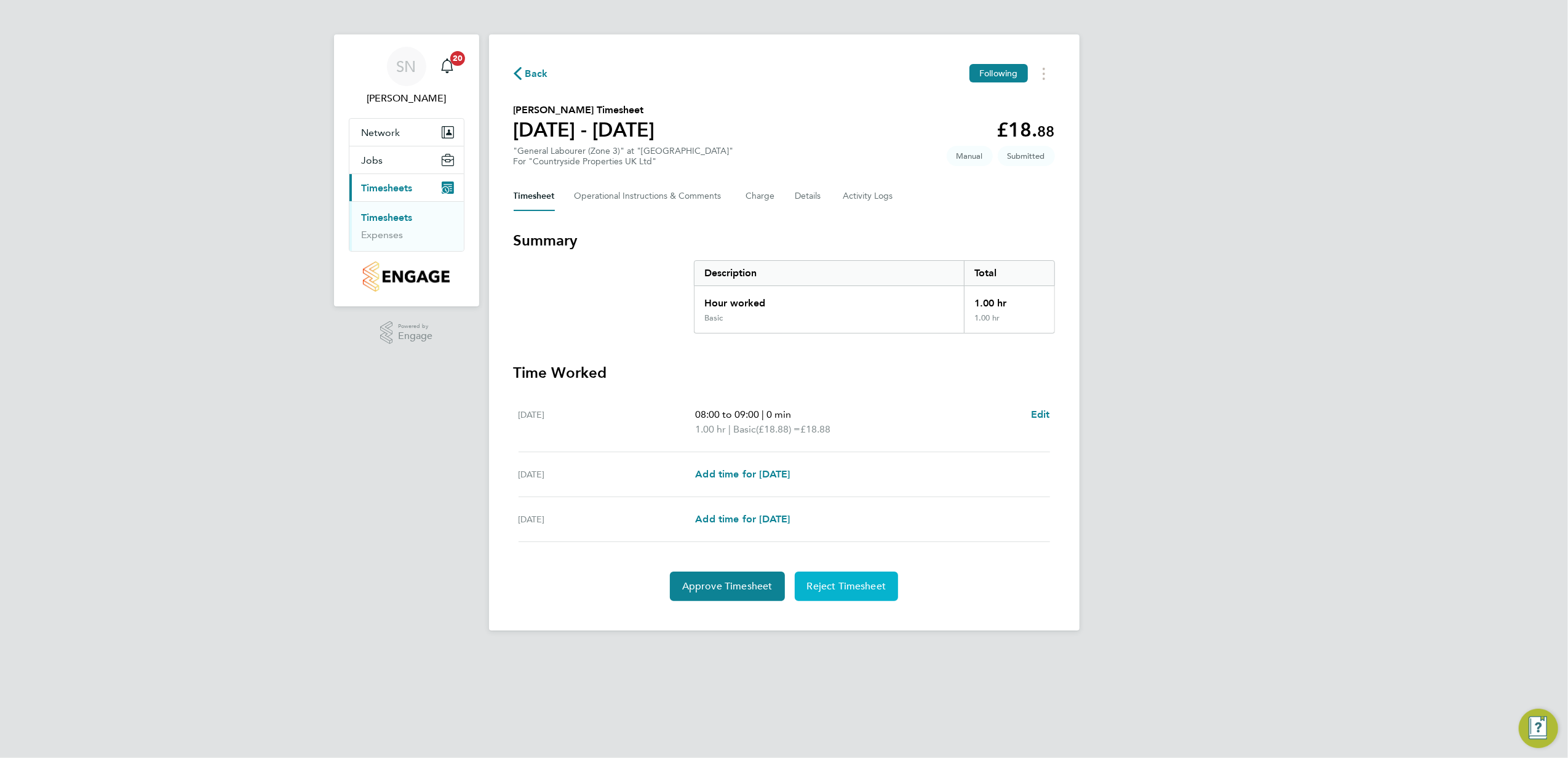
click at [843, 583] on span "Reject Timesheet" at bounding box center [847, 586] width 79 height 12
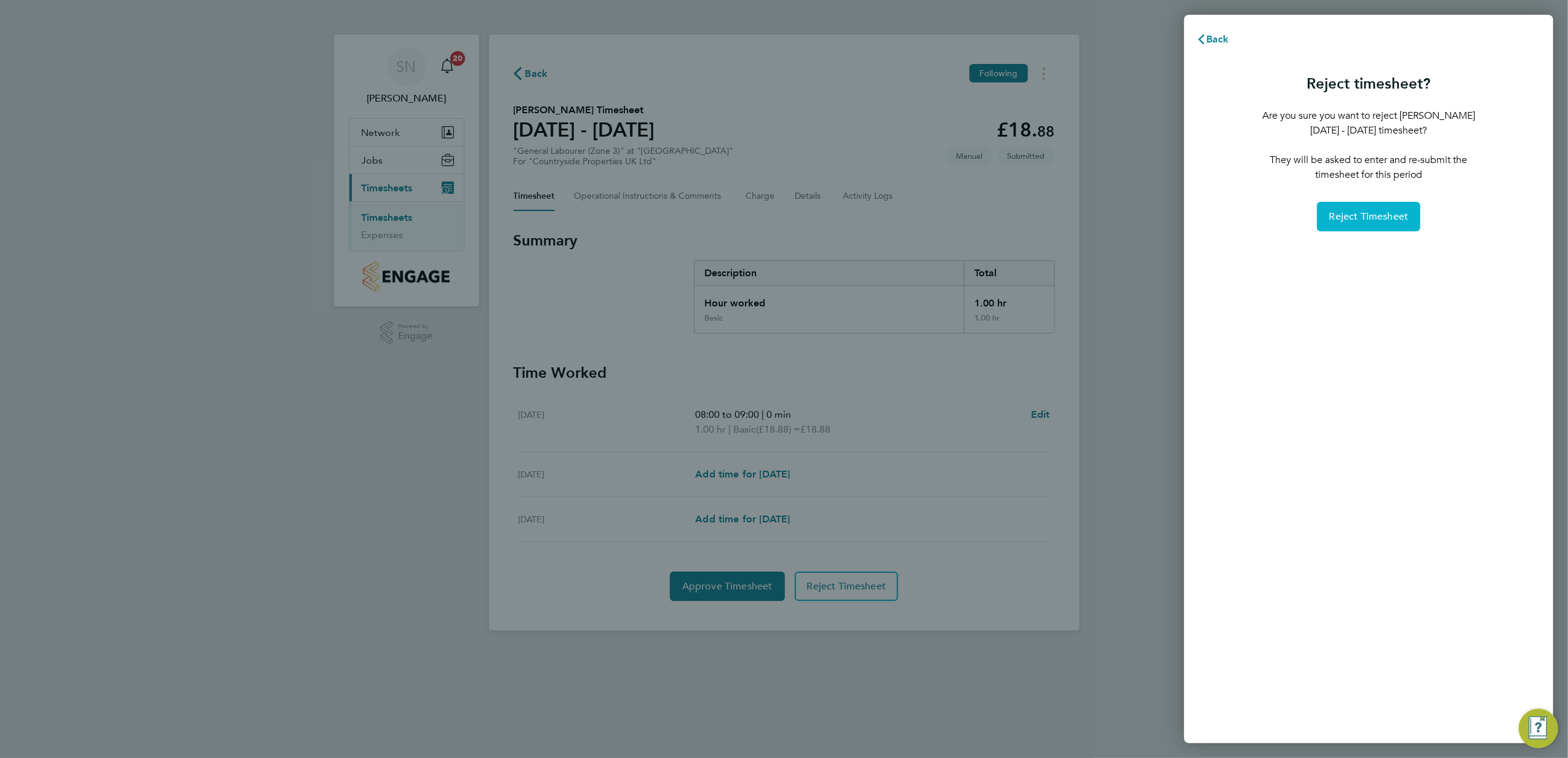
click at [1367, 217] on span "Reject Timesheet" at bounding box center [1369, 216] width 79 height 12
